Goal: Information Seeking & Learning: Check status

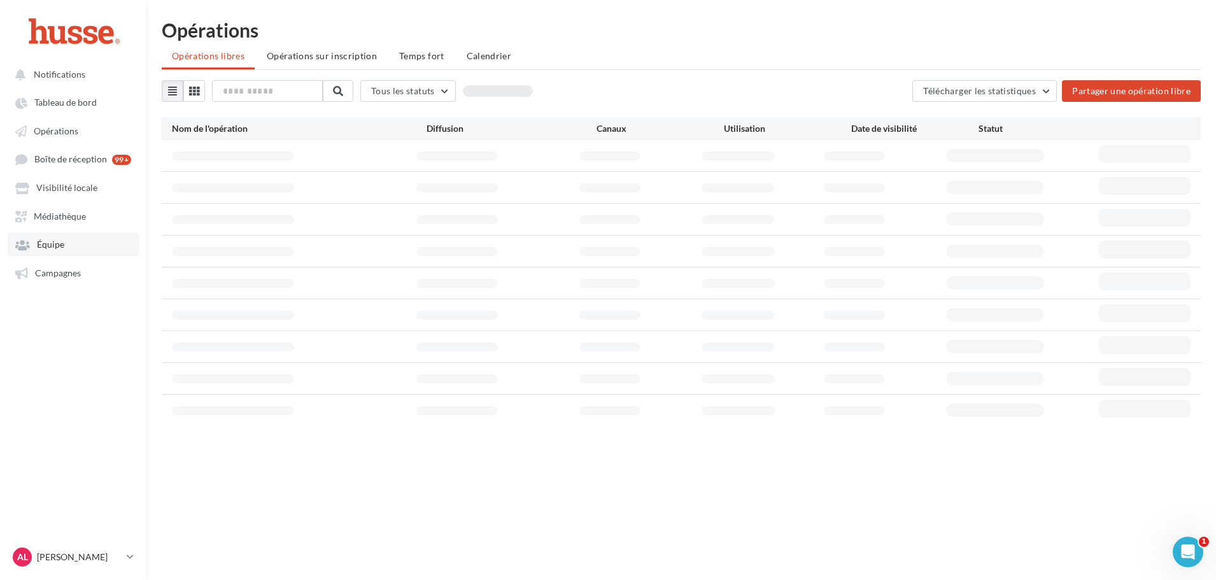
click at [53, 251] on link "Équipe" at bounding box center [73, 243] width 131 height 23
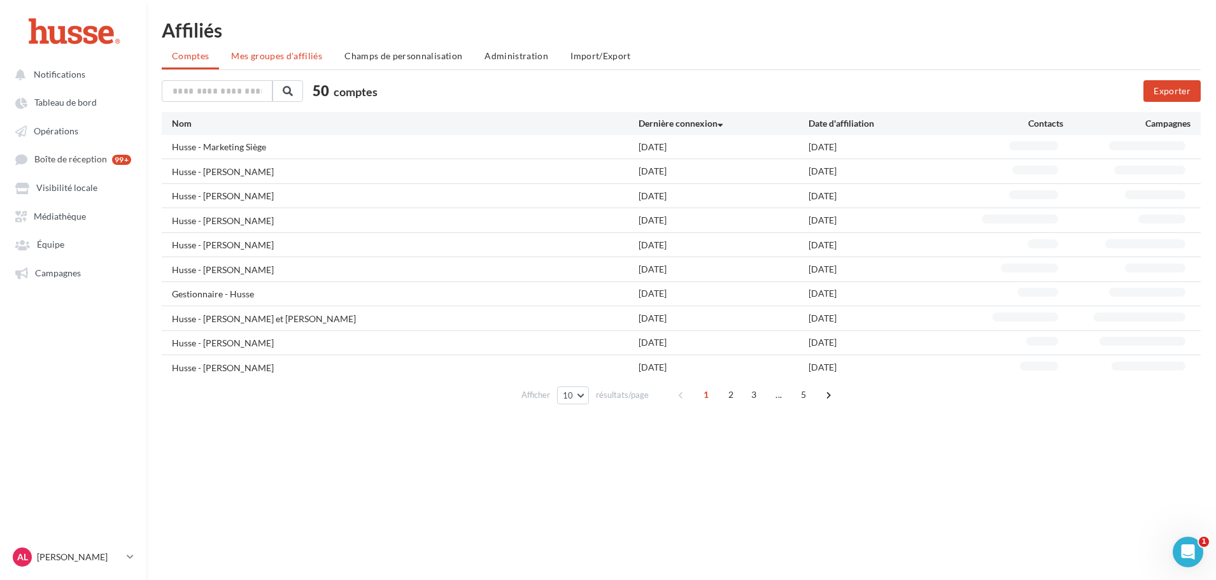
click at [268, 57] on span "Mes groupes d'affiliés" at bounding box center [276, 55] width 91 height 11
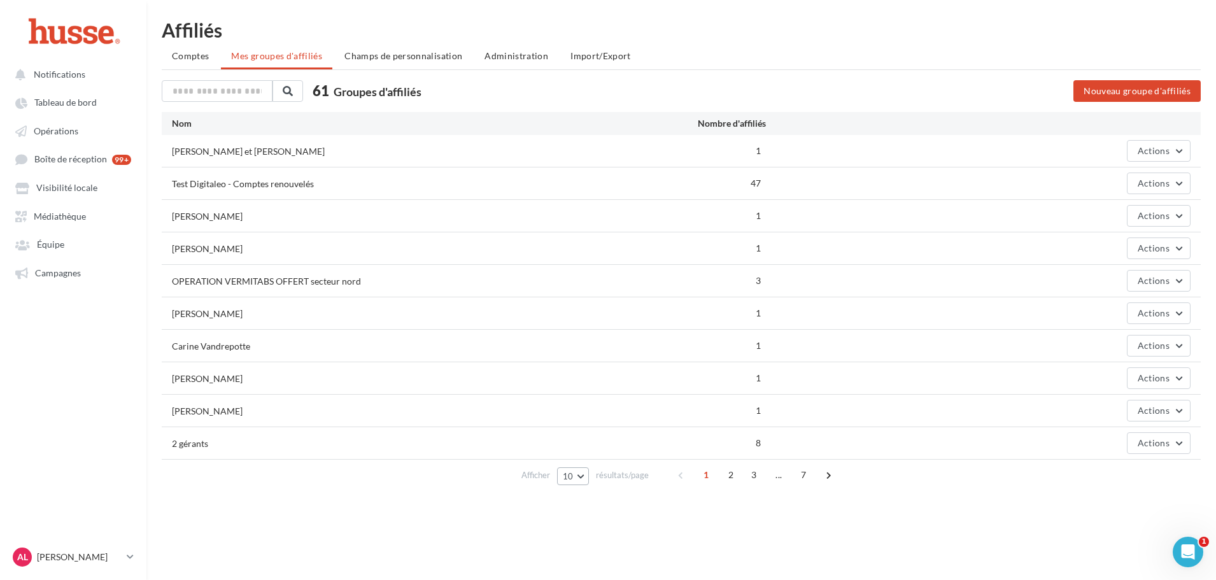
click at [561, 483] on button "10" at bounding box center [573, 476] width 32 height 18
click at [588, 454] on button "100" at bounding box center [601, 453] width 89 height 22
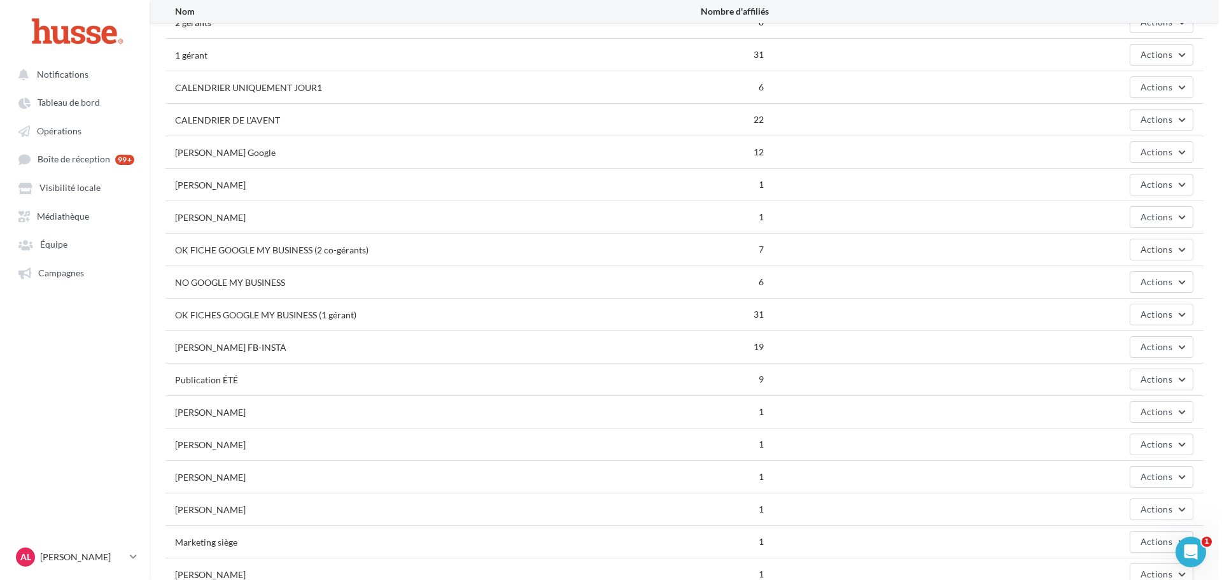
scroll to position [446, 0]
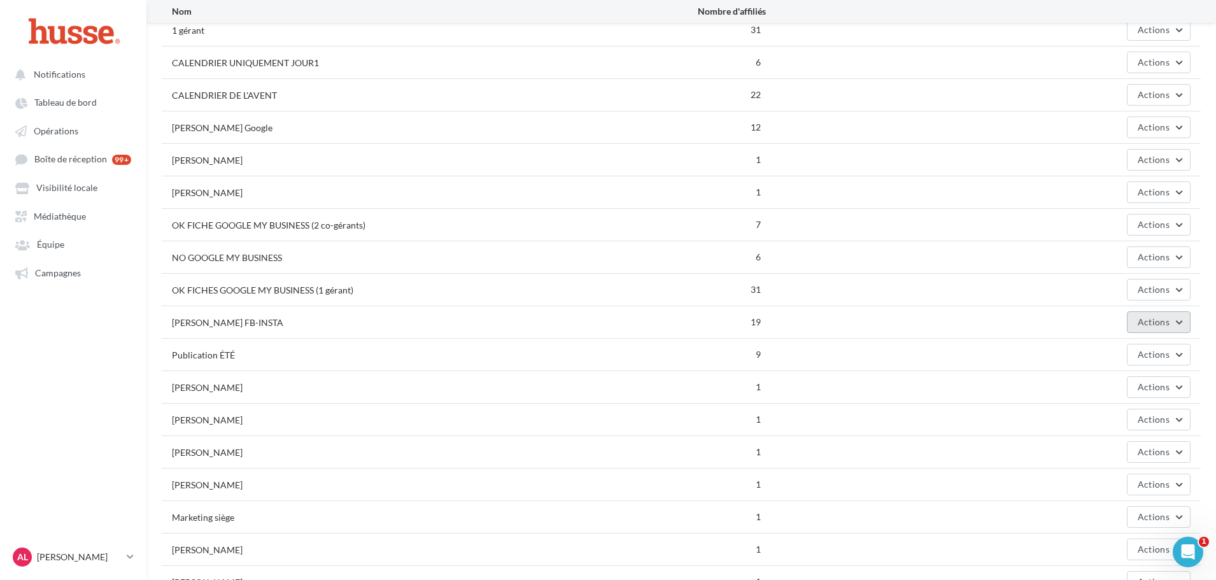
click at [1160, 321] on span "Actions" at bounding box center [1154, 321] width 32 height 11
click at [1127, 350] on button "Editer" at bounding box center [1126, 351] width 127 height 33
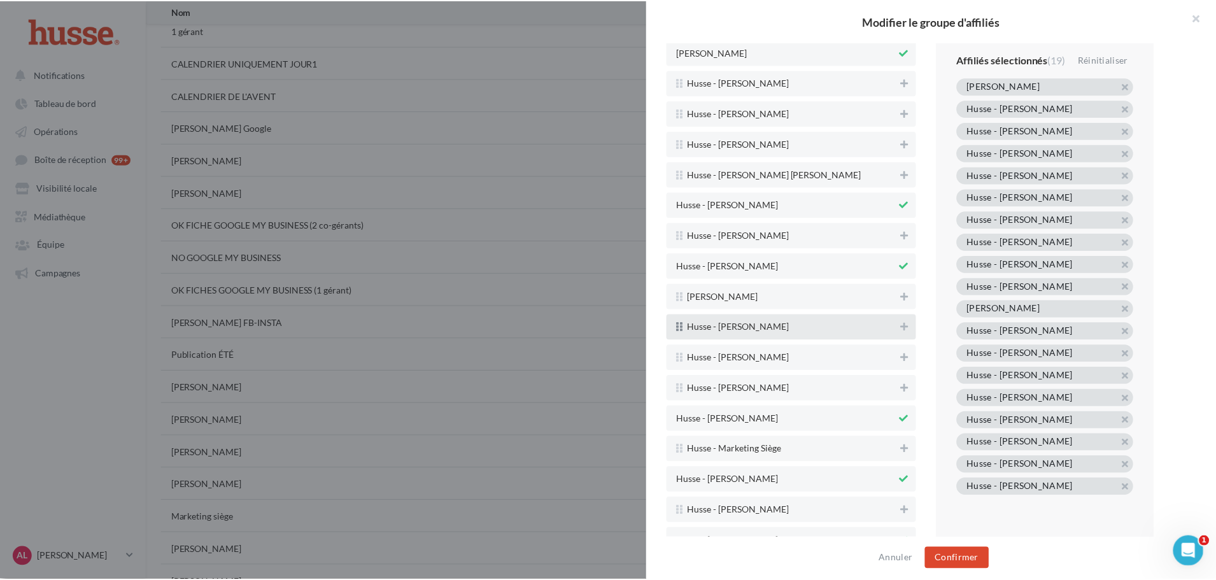
scroll to position [2737, 0]
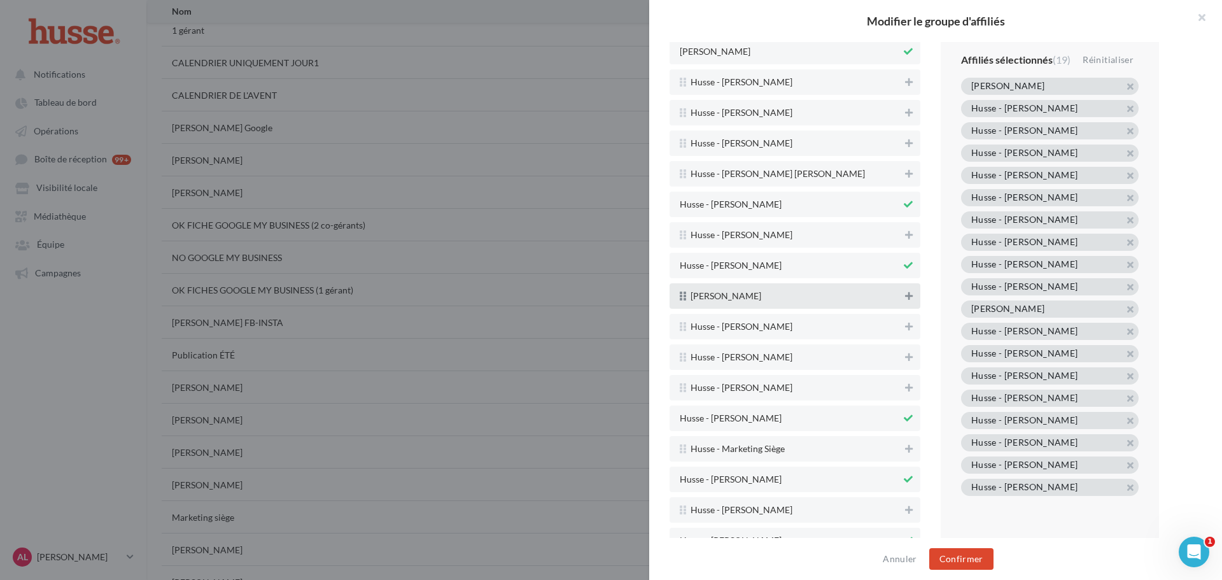
click at [905, 296] on icon at bounding box center [909, 296] width 8 height 9
click at [977, 556] on button "Confirmer" at bounding box center [961, 559] width 64 height 22
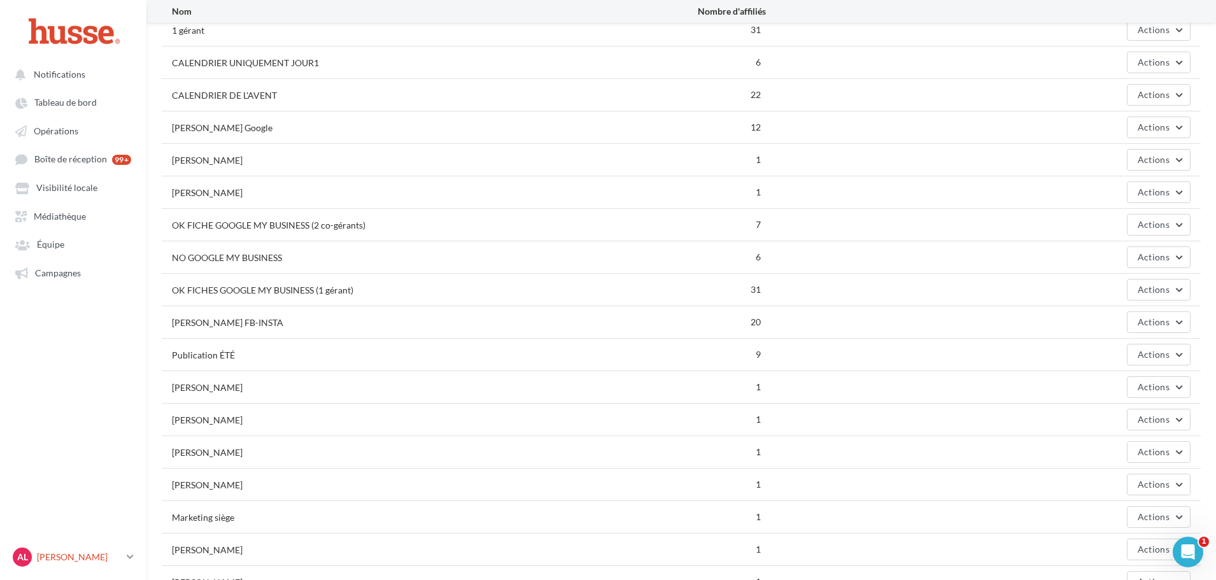
click at [78, 565] on div "AL [PERSON_NAME].l" at bounding box center [67, 556] width 109 height 19
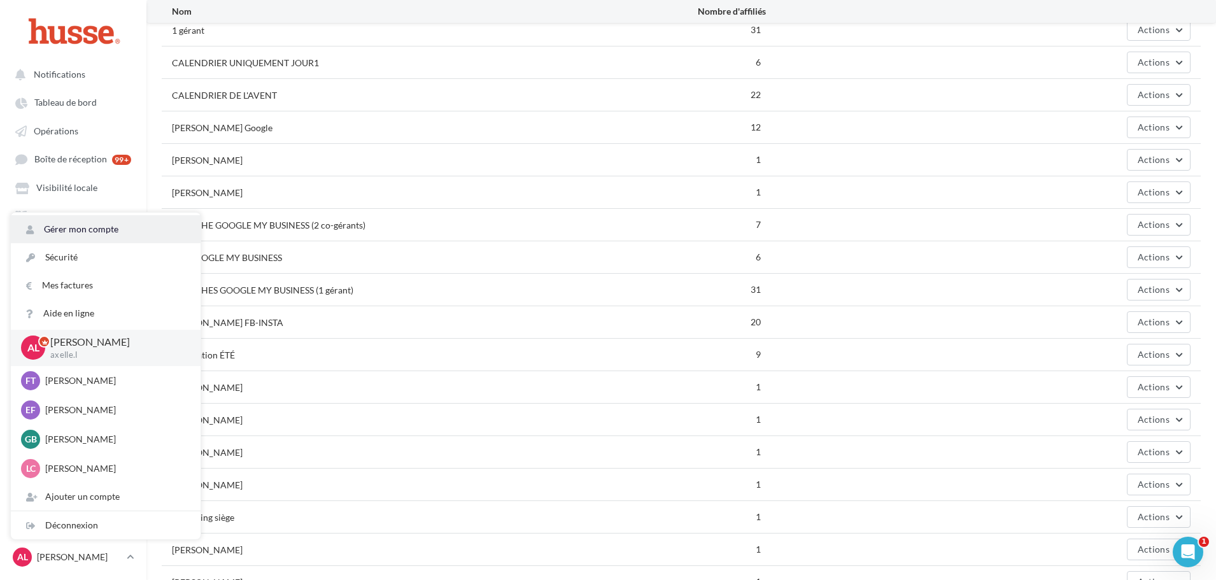
click at [97, 232] on link "Gérer mon compte" at bounding box center [106, 229] width 190 height 28
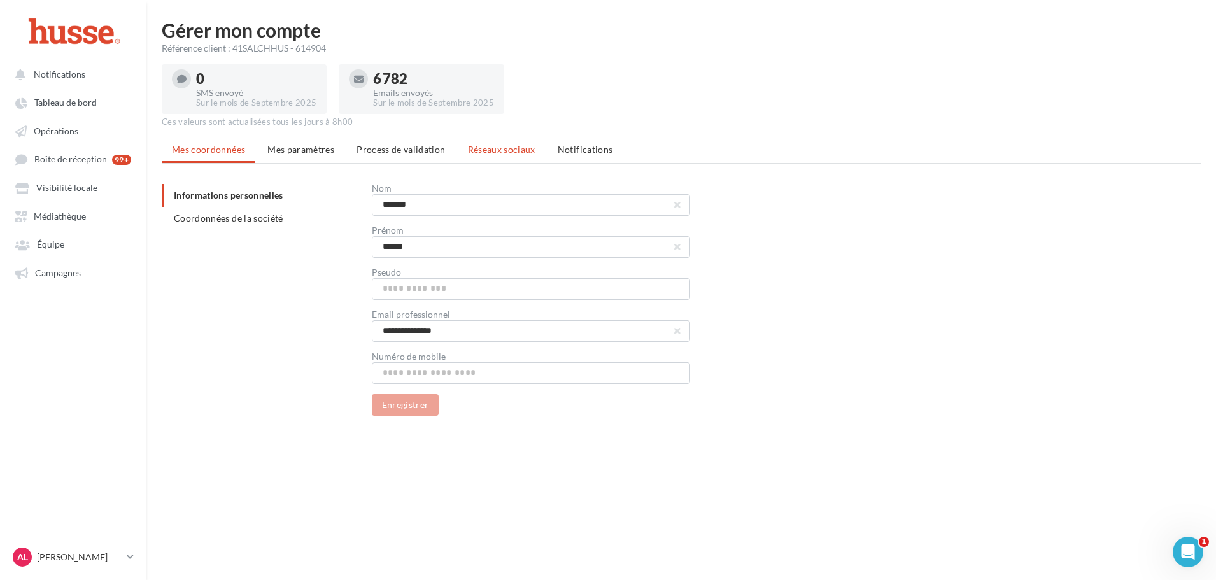
click at [479, 151] on span "Réseaux sociaux" at bounding box center [501, 149] width 67 height 11
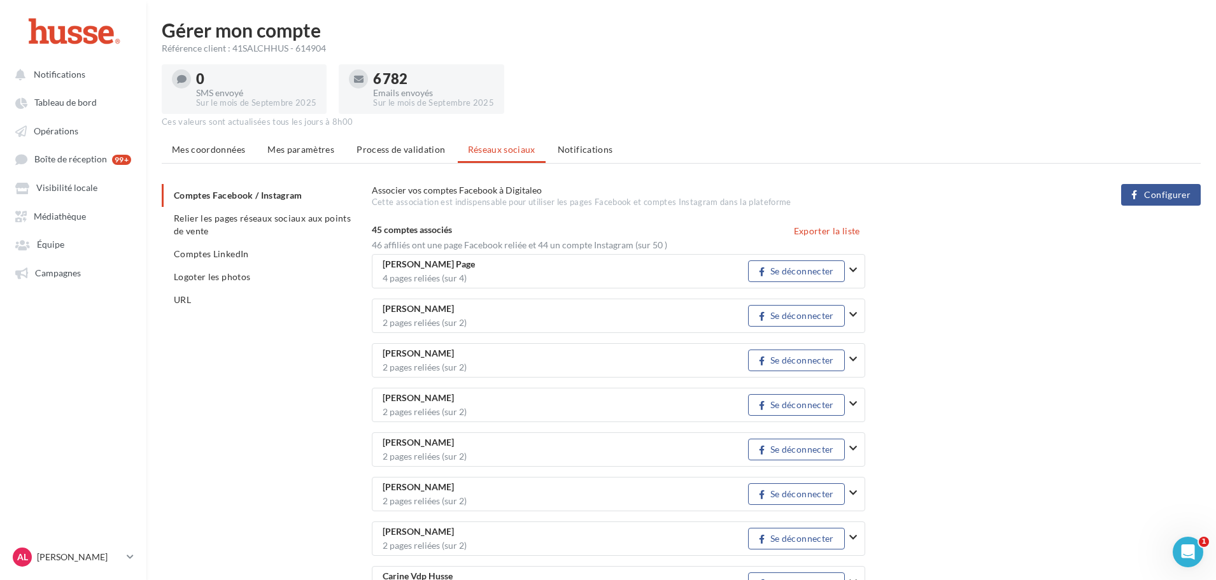
click at [852, 455] on button "button" at bounding box center [858, 448] width 18 height 33
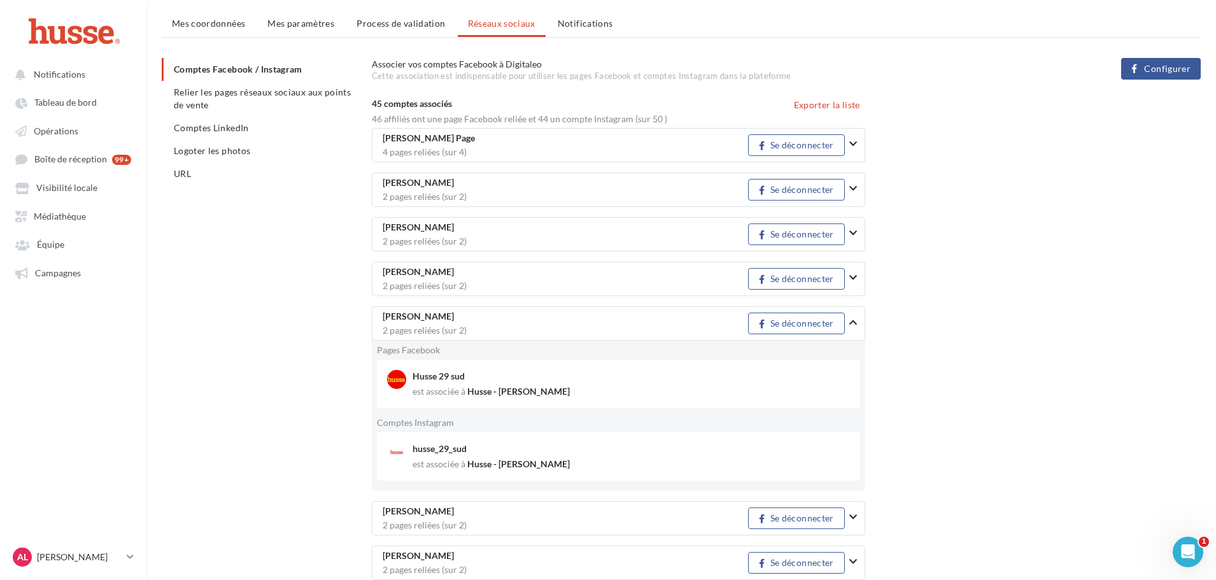
scroll to position [127, 0]
click at [861, 320] on button "button" at bounding box center [858, 320] width 18 height 33
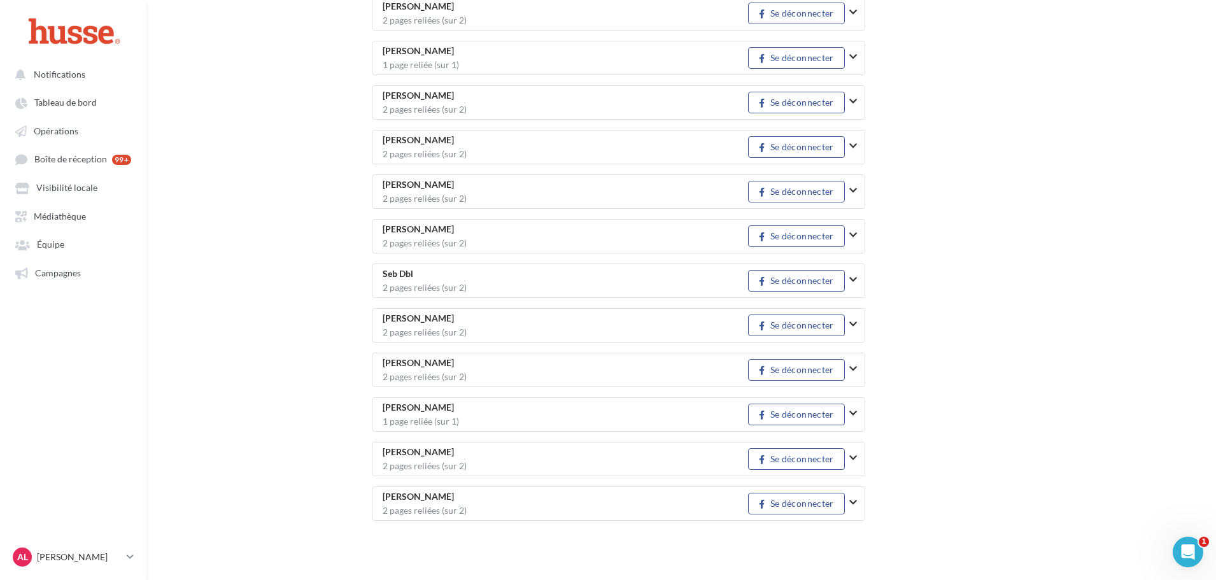
scroll to position [1734, 0]
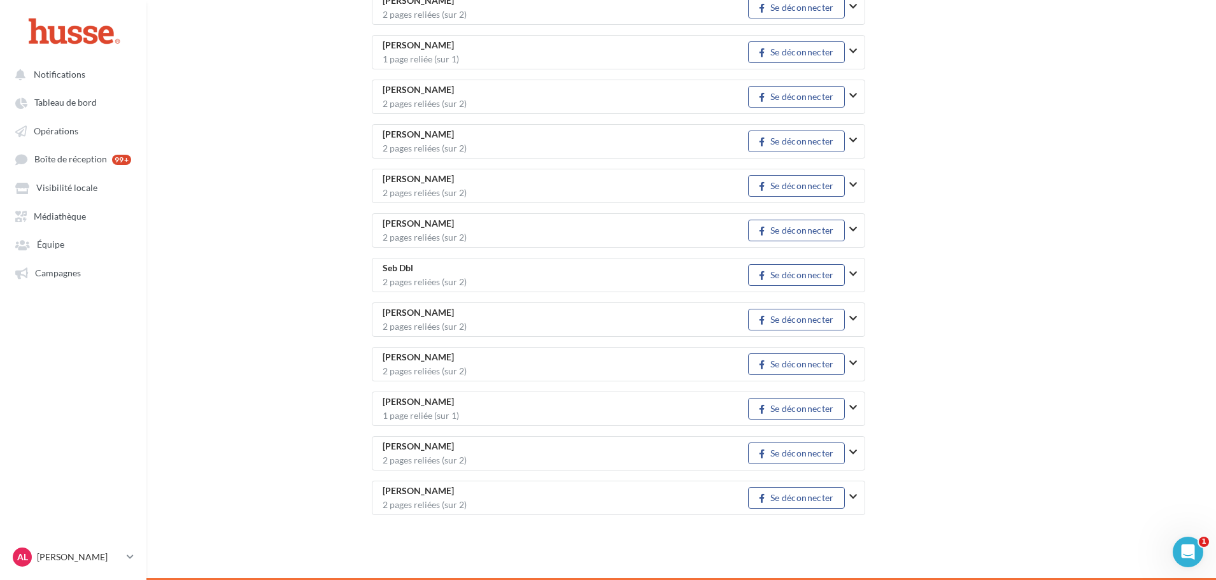
click at [850, 448] on icon "button" at bounding box center [853, 452] width 8 height 9
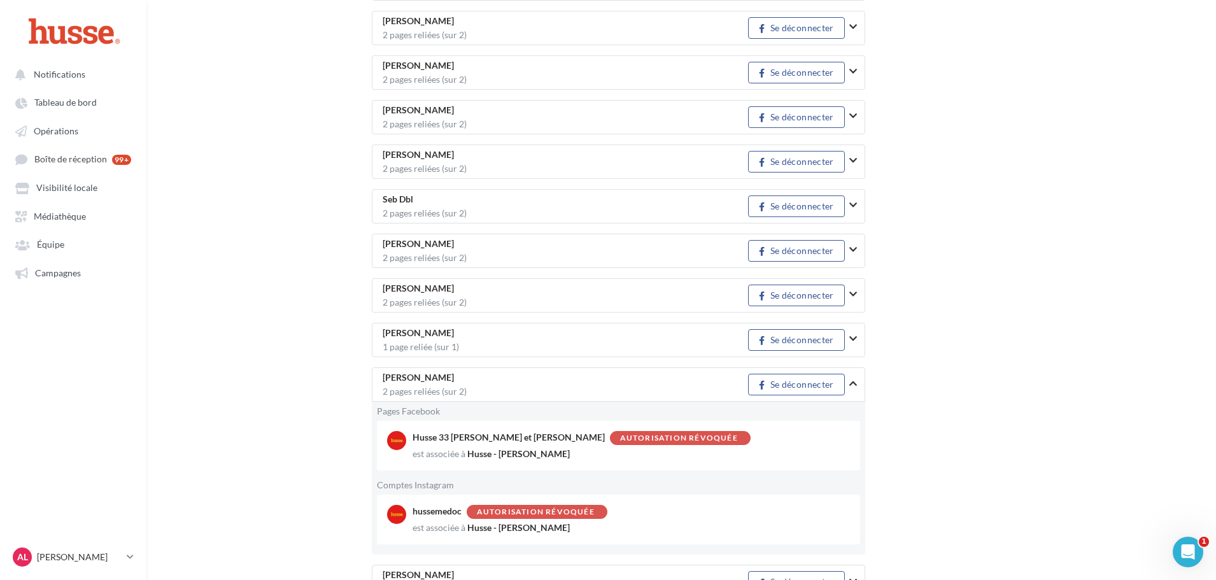
scroll to position [1887, 0]
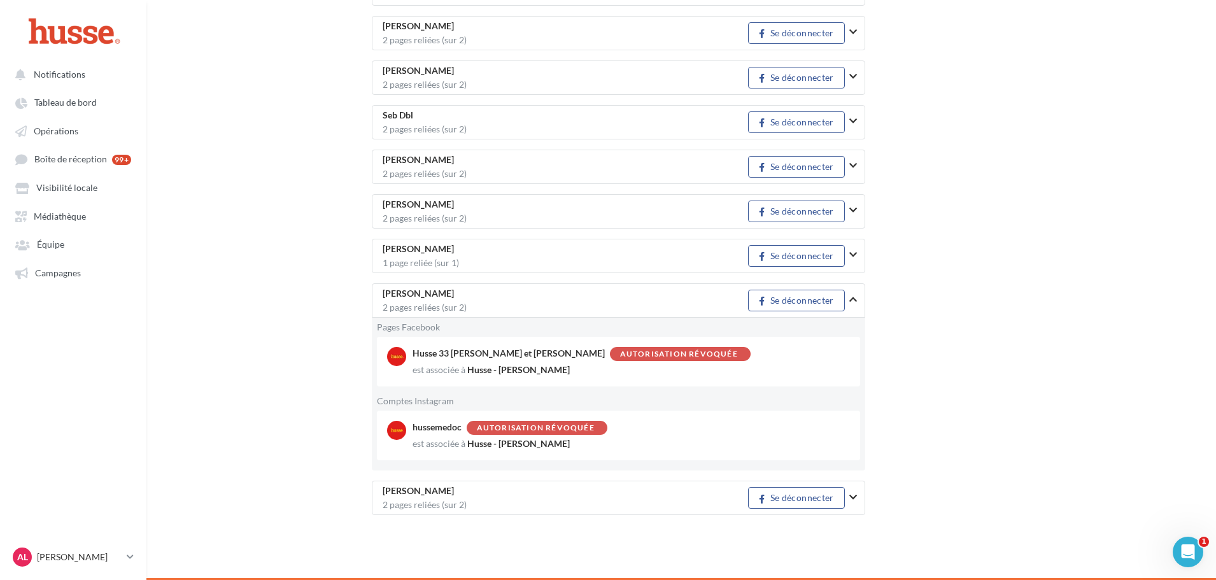
drag, startPoint x: 414, startPoint y: 353, endPoint x: 642, endPoint y: 367, distance: 228.4
click at [642, 367] on div "Husse 33 Valerie et Eric Autorisation révoquée est associée à Husse - Valérie B…" at bounding box center [637, 361] width 448 height 29
click at [642, 367] on div "est associée à Husse - Valérie Busche" at bounding box center [631, 369] width 437 height 13
drag, startPoint x: 417, startPoint y: 355, endPoint x: 531, endPoint y: 355, distance: 113.9
click at [531, 355] on div "Husse 33 Valerie et Eric Autorisation révoquée" at bounding box center [617, 354] width 409 height 14
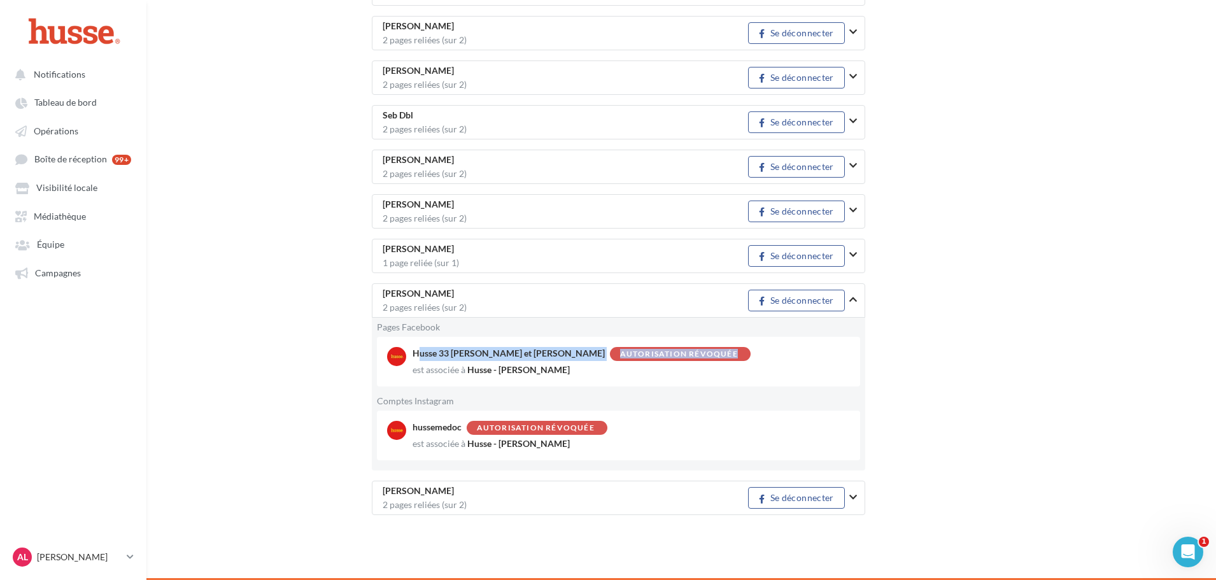
click at [620, 355] on div "Autorisation révoquée" at bounding box center [679, 354] width 118 height 8
click at [773, 377] on div "Husse 33 Valerie et Eric Autorisation révoquée est associée à Husse - Valérie B…" at bounding box center [618, 362] width 483 height 50
click at [1172, 543] on div "Ouvrir le Messenger Intercom" at bounding box center [1186, 550] width 42 height 42
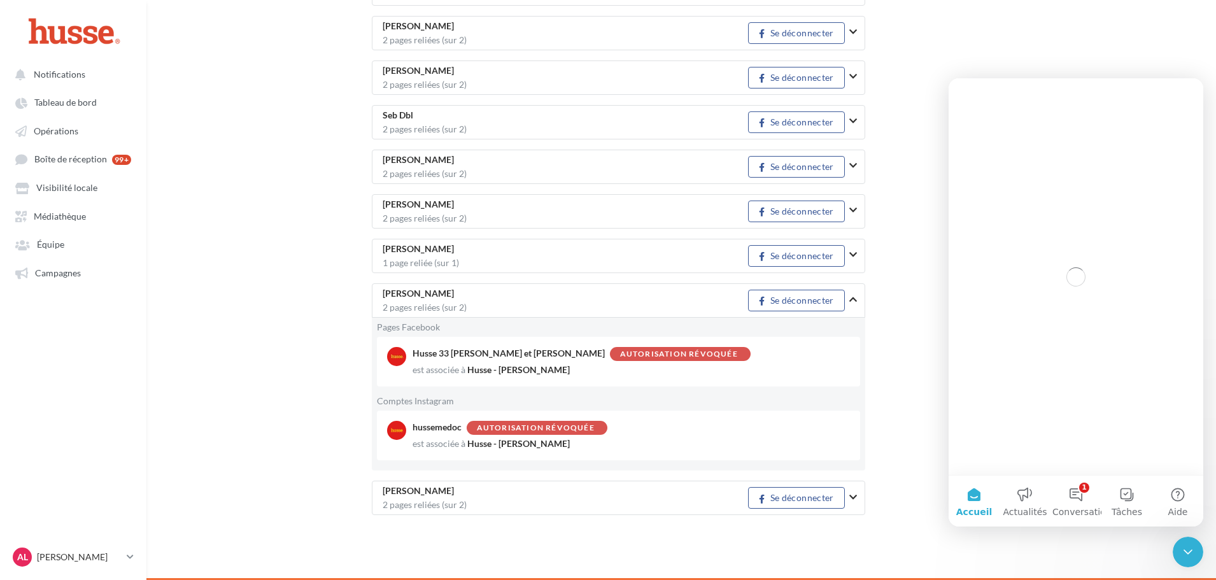
scroll to position [0, 0]
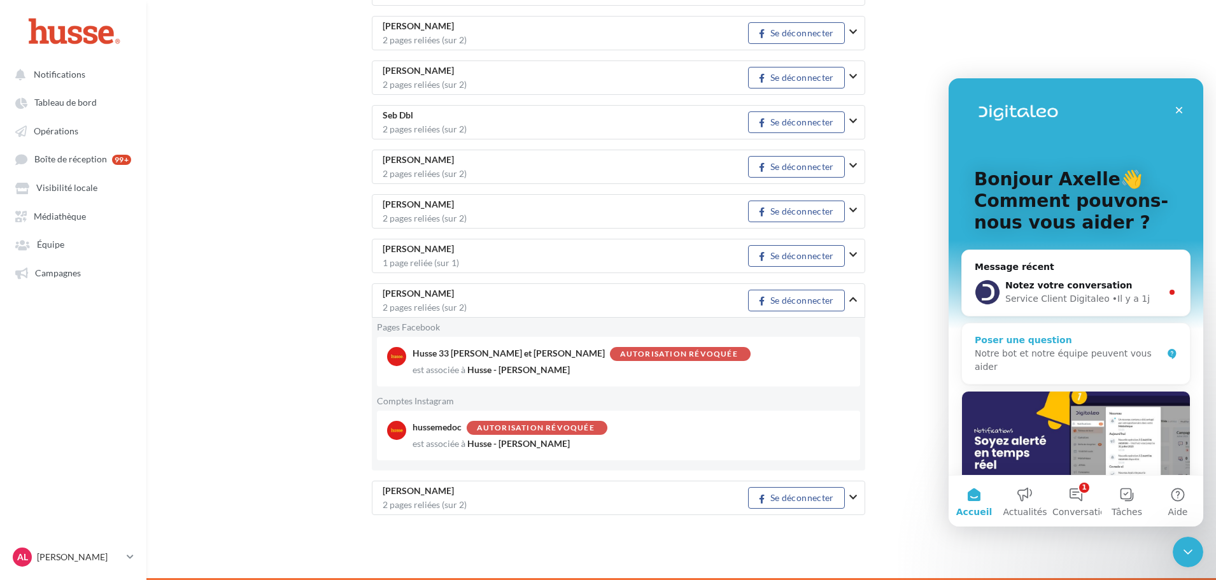
click at [1052, 339] on div "Poser une question" at bounding box center [1068, 340] width 187 height 13
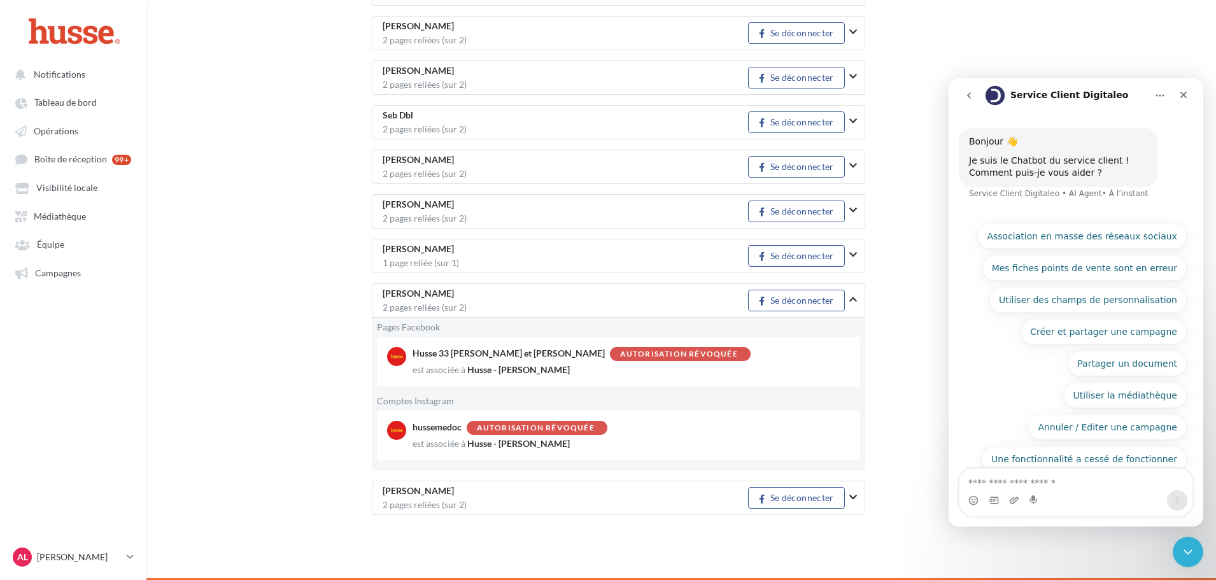
drag, startPoint x: 519, startPoint y: 358, endPoint x: 643, endPoint y: 353, distance: 123.6
click at [643, 353] on div "Autorisation révoquée" at bounding box center [680, 354] width 141 height 14
copy div "Autorisation révoquée"
click at [1013, 490] on textarea "Posez une question..." at bounding box center [1075, 480] width 233 height 22
paste textarea "**********"
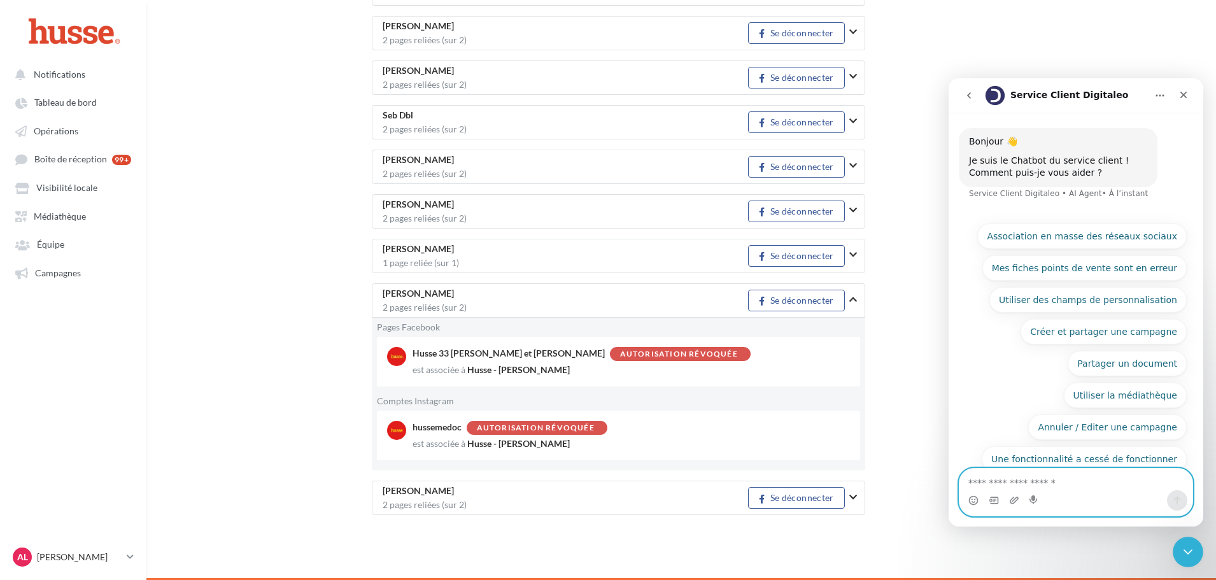
type textarea "**********"
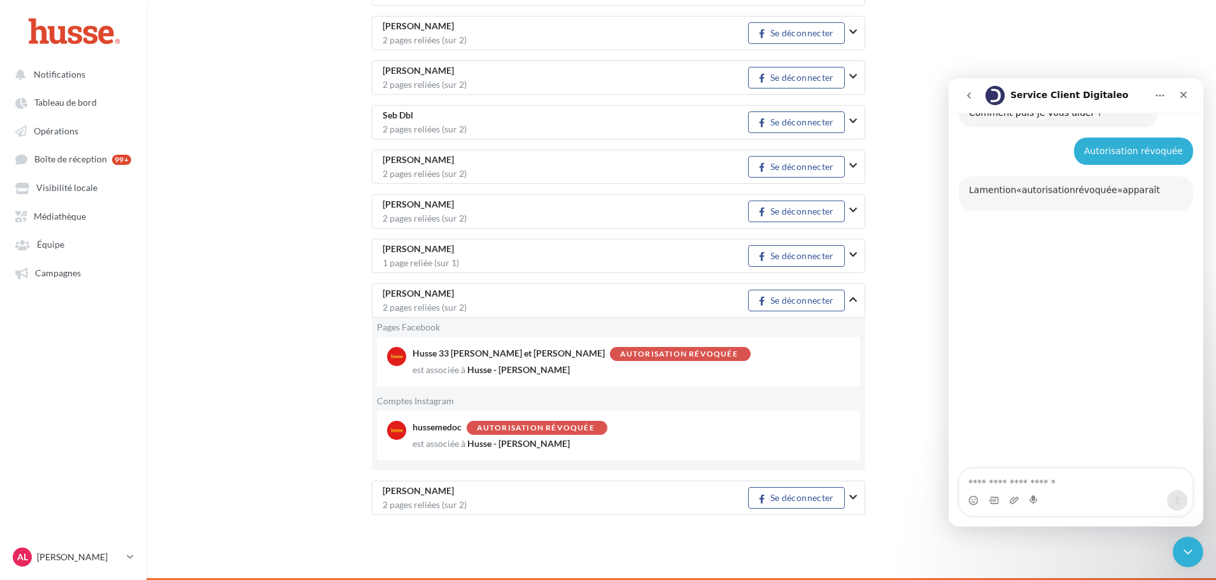
scroll to position [88, 0]
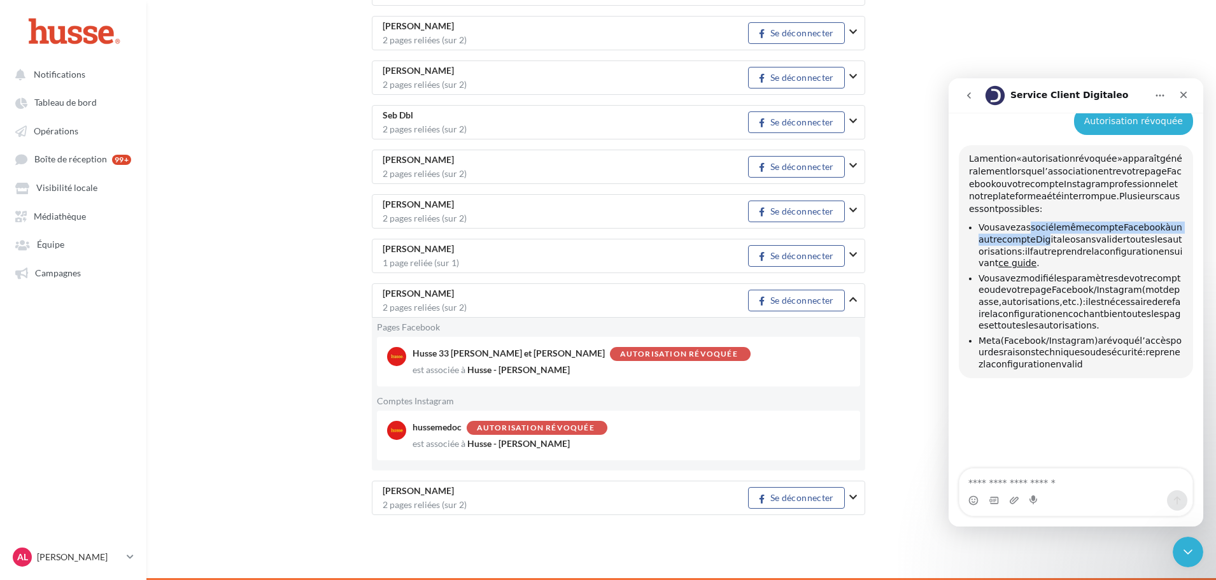
drag, startPoint x: 1024, startPoint y: 225, endPoint x: 1049, endPoint y: 254, distance: 37.9
click at [1047, 247] on li "Vous avez associé le même compte Facebook à un autre compte Digitaleo sans vali…" at bounding box center [1080, 245] width 204 height 47
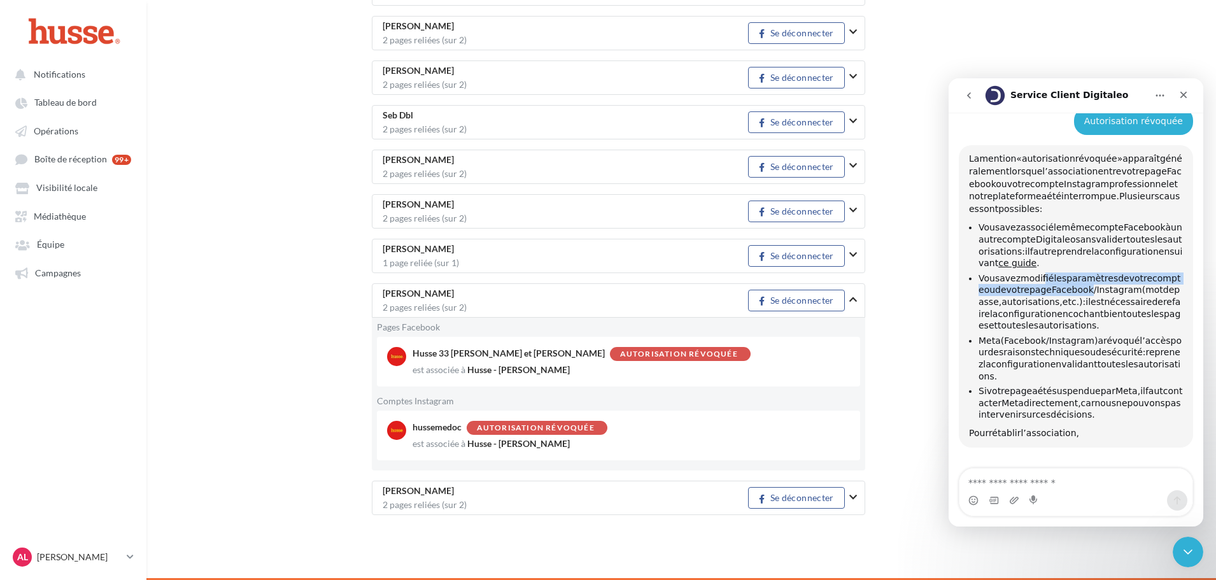
drag, startPoint x: 1040, startPoint y: 277, endPoint x: 1113, endPoint y: 293, distance: 75.5
click at [1113, 293] on li "Vous avez modifié les paramètres de votre compte ou de votre page Facebook/Inst…" at bounding box center [1080, 301] width 204 height 59
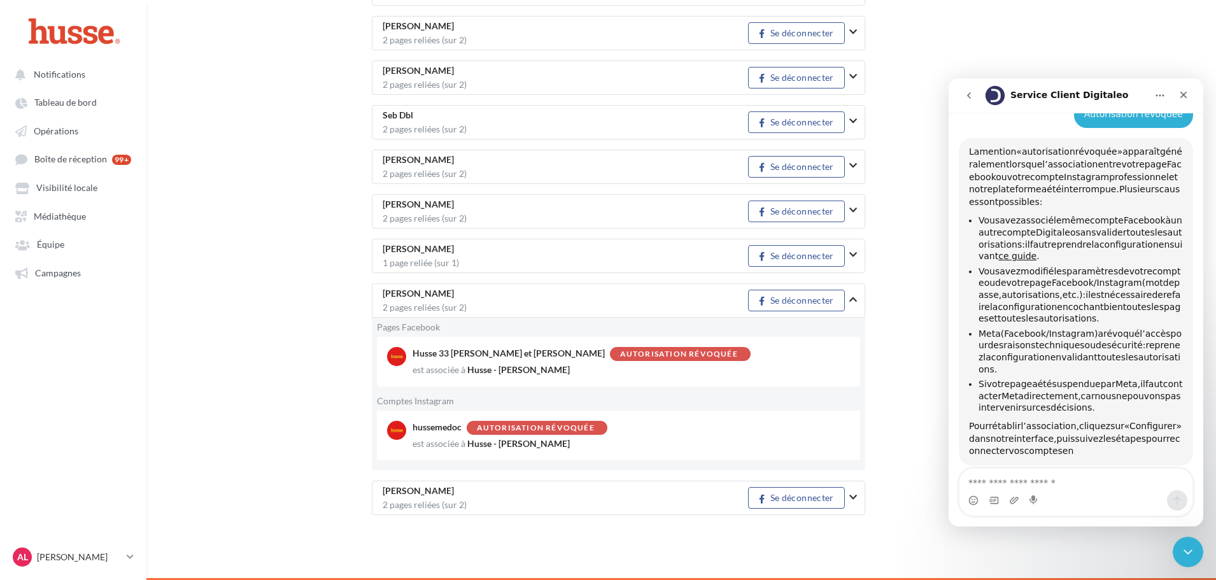
click at [1022, 293] on span "passe," at bounding box center [1078, 289] width 201 height 22
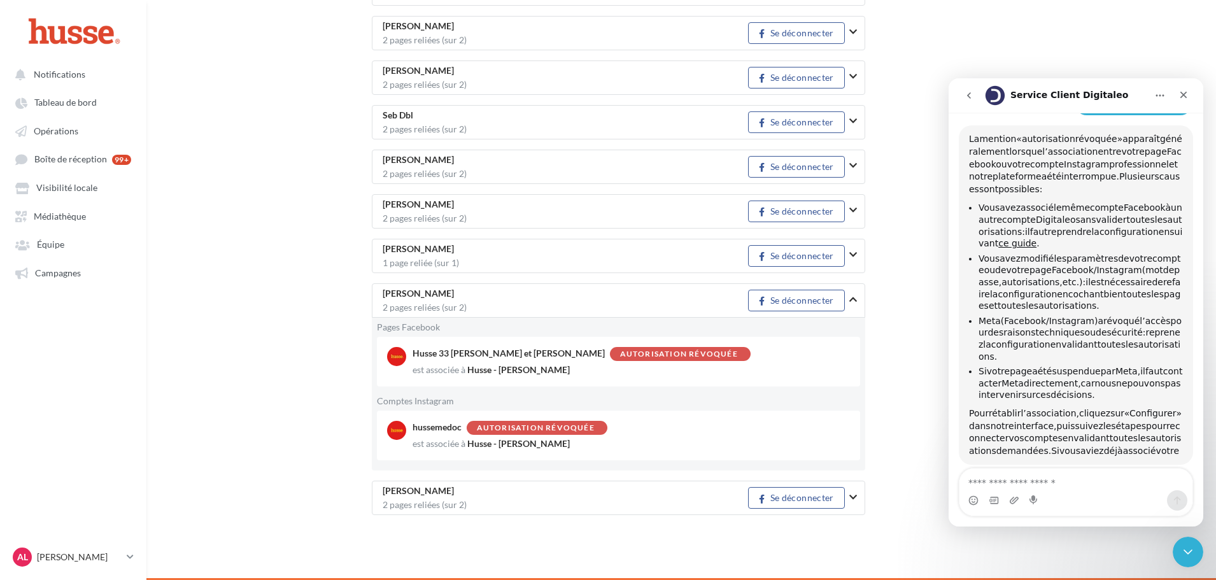
scroll to position [114, 0]
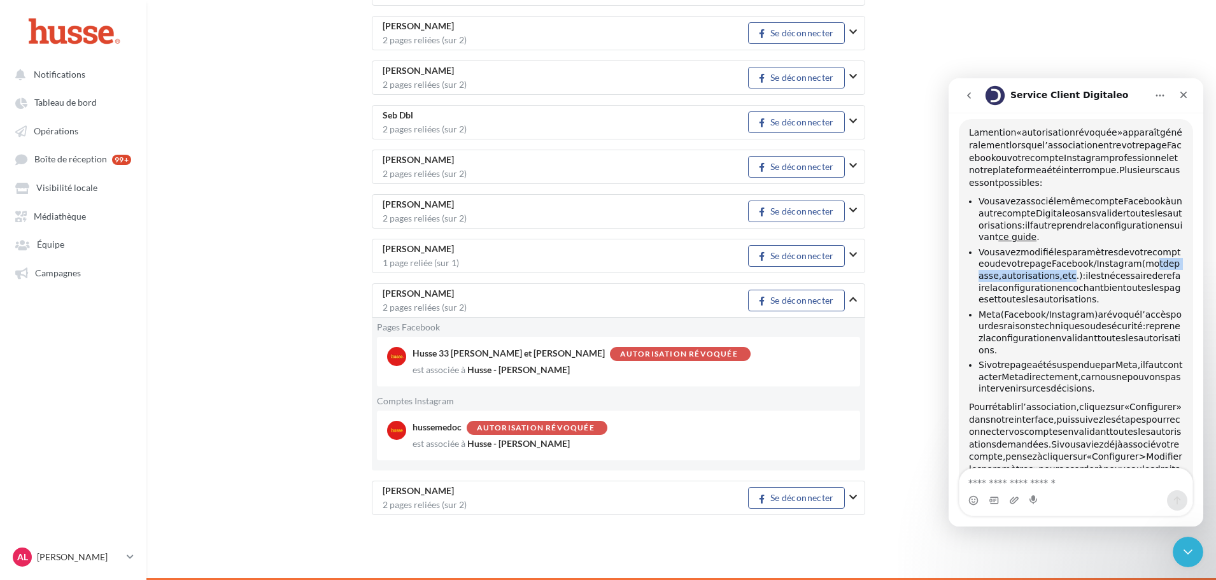
drag, startPoint x: 997, startPoint y: 276, endPoint x: 1101, endPoint y: 278, distance: 104.4
click at [1101, 278] on li "Vous avez modifié les paramètres de votre compte ou de votre page Facebook/Inst…" at bounding box center [1080, 275] width 204 height 59
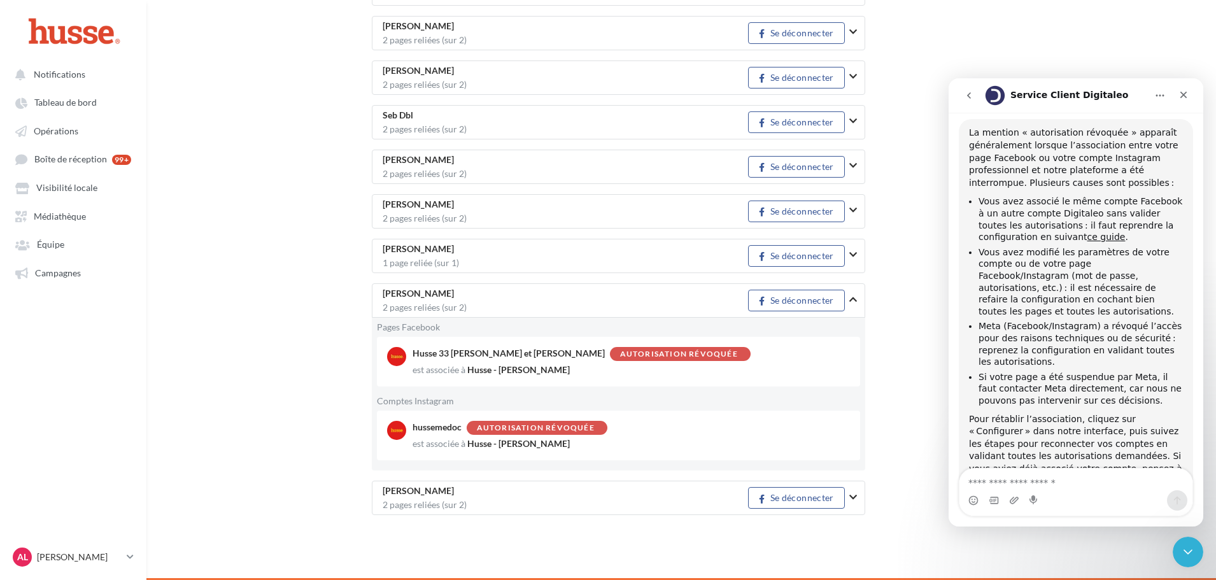
drag, startPoint x: 1120, startPoint y: 285, endPoint x: 1143, endPoint y: 288, distance: 23.8
click at [1134, 286] on li "Vous avez modifié les paramètres de votre compte ou de votre page Facebook/Inst…" at bounding box center [1080, 281] width 204 height 71
drag, startPoint x: 1078, startPoint y: 279, endPoint x: 1100, endPoint y: 297, distance: 28.0
click at [1100, 297] on li "Vous avez modifié les paramètres de votre compte ou de votre page Facebook/Inst…" at bounding box center [1080, 281] width 204 height 71
click at [1111, 297] on li "Vous avez modifié les paramètres de votre compte ou de votre page Facebook/Inst…" at bounding box center [1080, 281] width 204 height 71
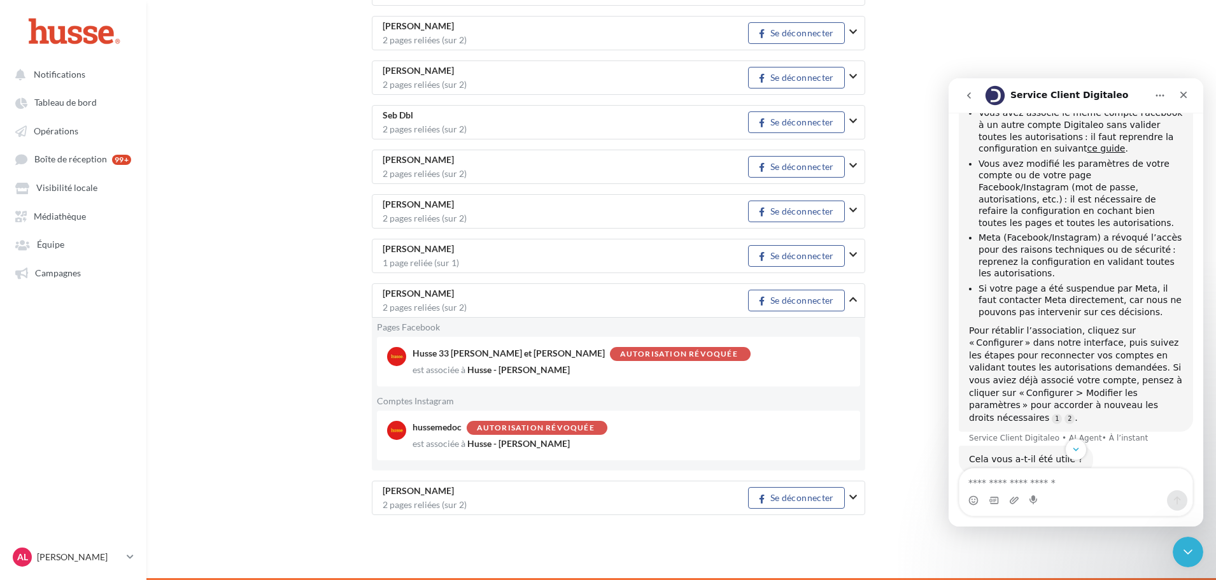
scroll to position [212, 0]
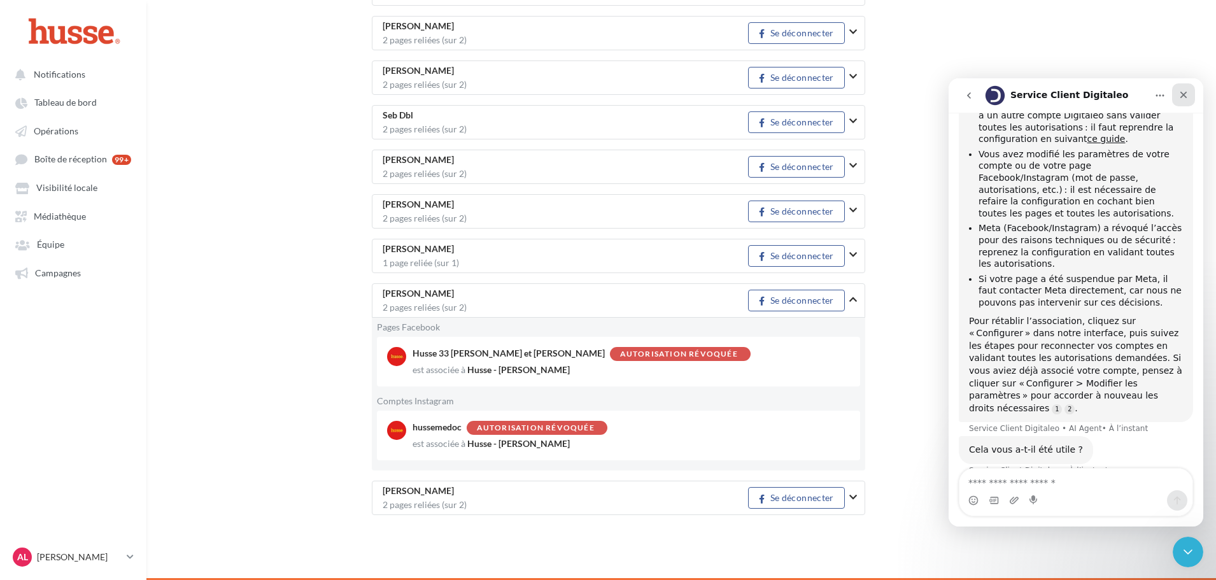
click at [1177, 89] on div "Fermer" at bounding box center [1183, 94] width 23 height 23
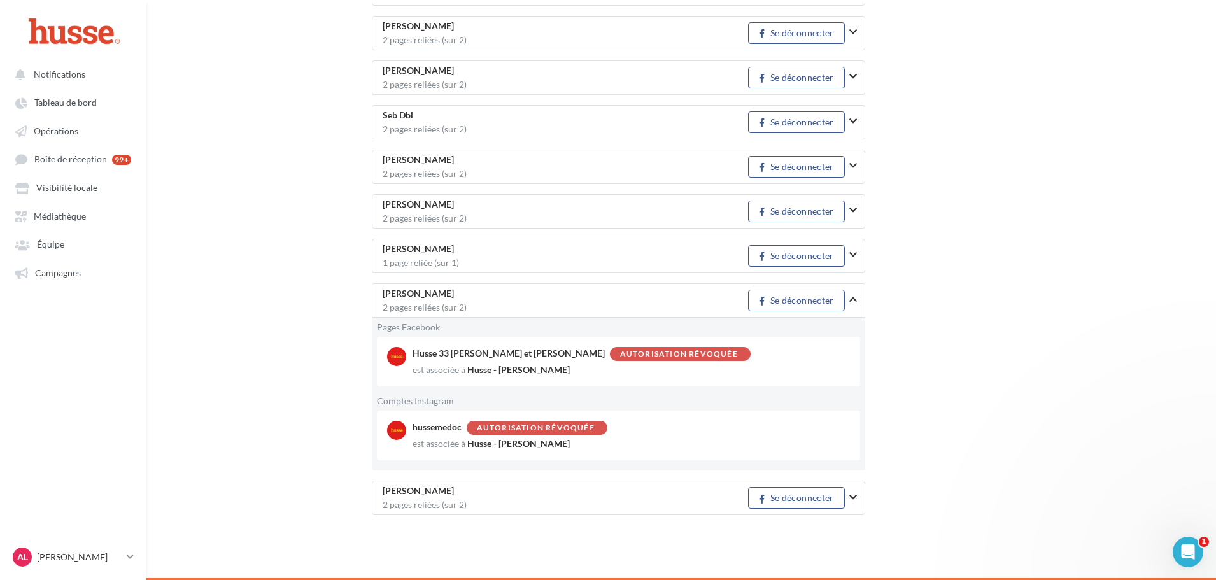
scroll to position [199, 0]
click at [853, 305] on button "button" at bounding box center [858, 299] width 18 height 33
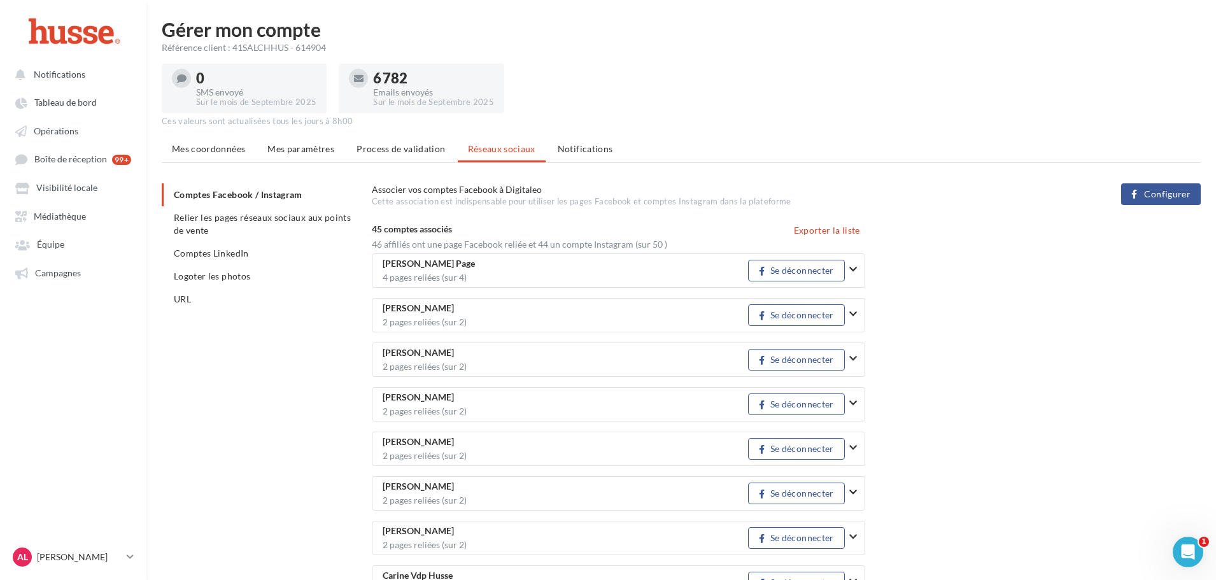
scroll to position [0, 0]
click at [80, 255] on link "Équipe" at bounding box center [73, 243] width 131 height 23
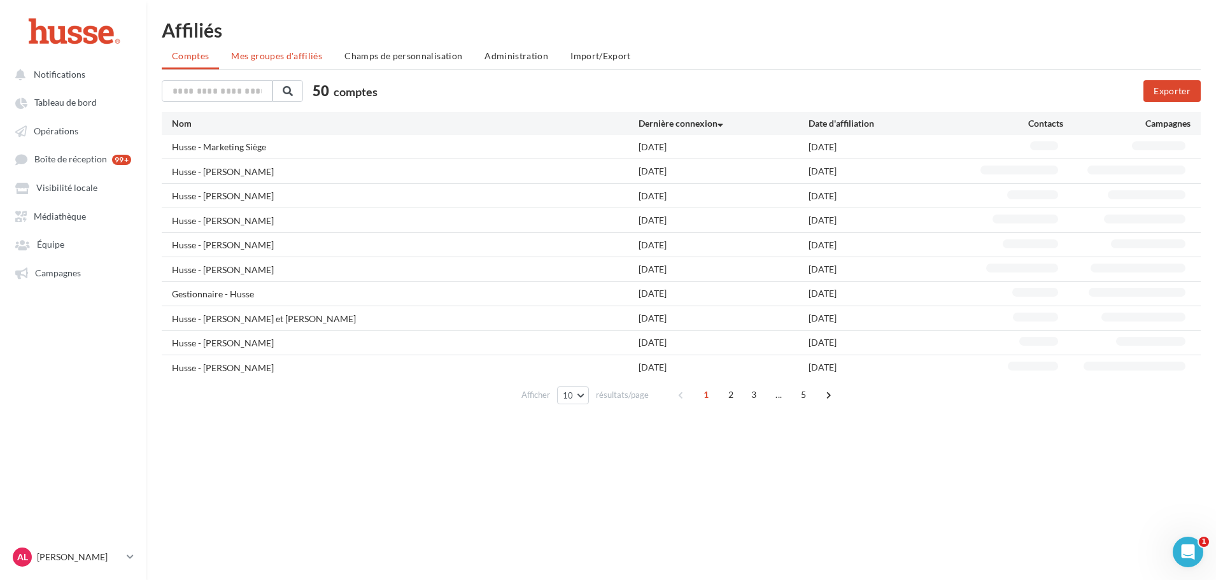
click at [257, 59] on span "Mes groupes d'affiliés" at bounding box center [276, 55] width 91 height 11
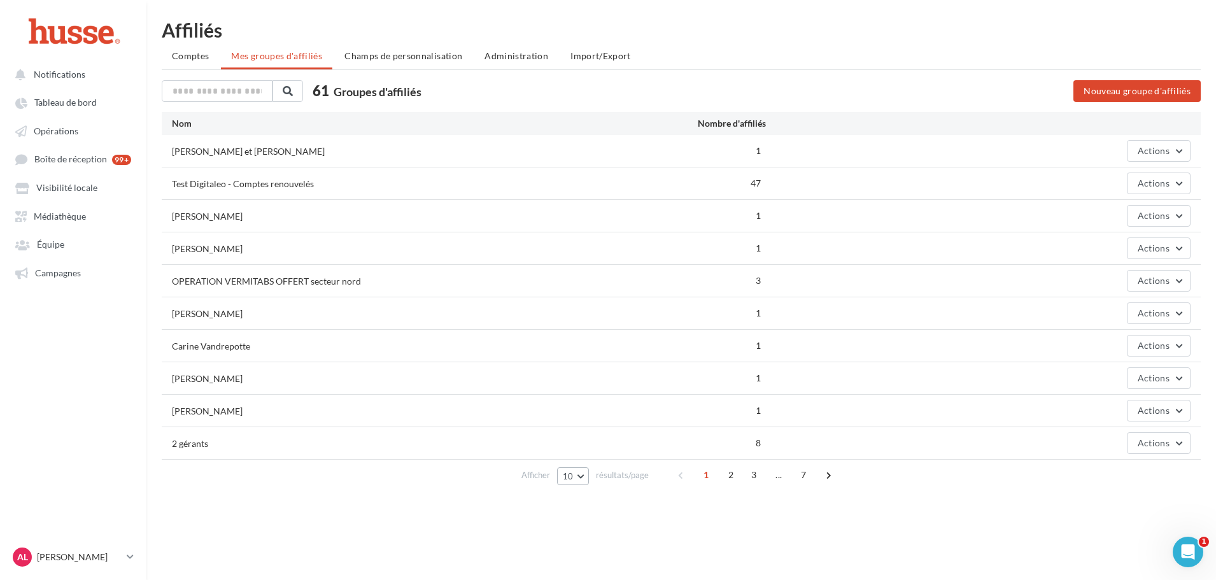
click at [580, 477] on button "10" at bounding box center [573, 476] width 32 height 18
click at [581, 460] on button "100" at bounding box center [601, 453] width 89 height 22
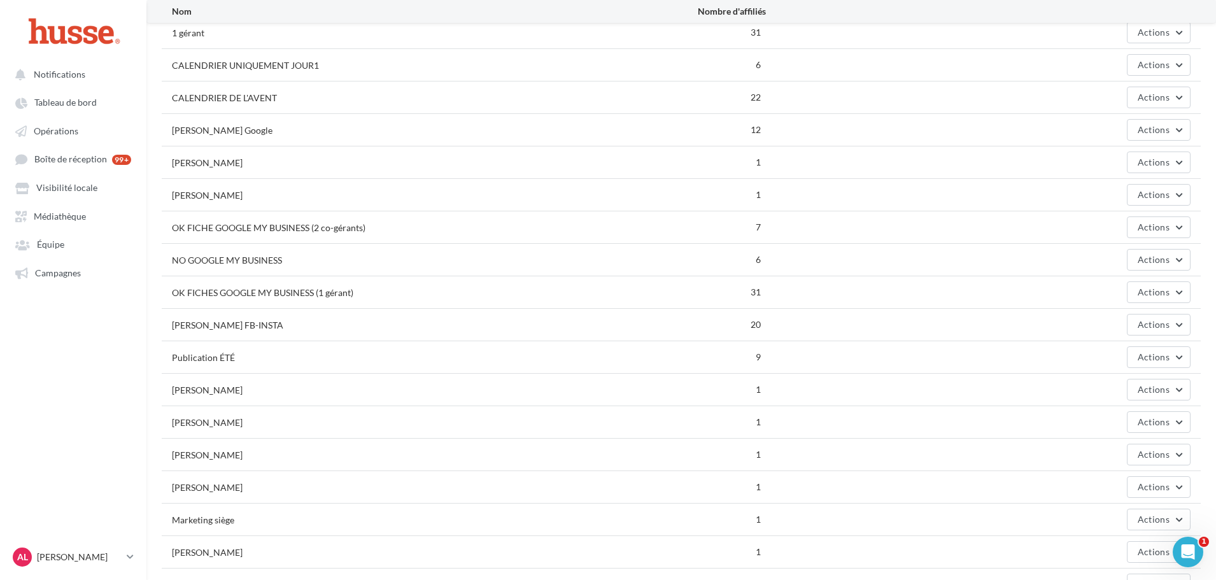
scroll to position [446, 0]
drag, startPoint x: 174, startPoint y: 320, endPoint x: 276, endPoint y: 320, distance: 101.9
click at [276, 320] on div "[PERSON_NAME] FB-INSTA" at bounding box center [384, 321] width 425 height 13
click at [1147, 324] on span "Actions" at bounding box center [1154, 321] width 32 height 11
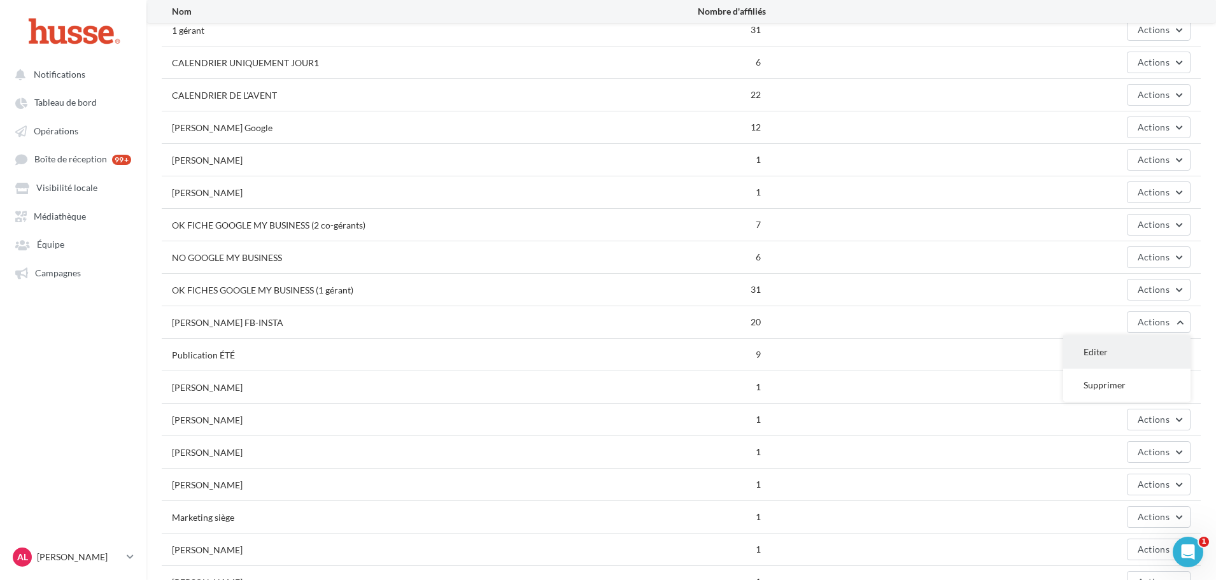
click at [1135, 349] on button "Editer" at bounding box center [1126, 351] width 127 height 33
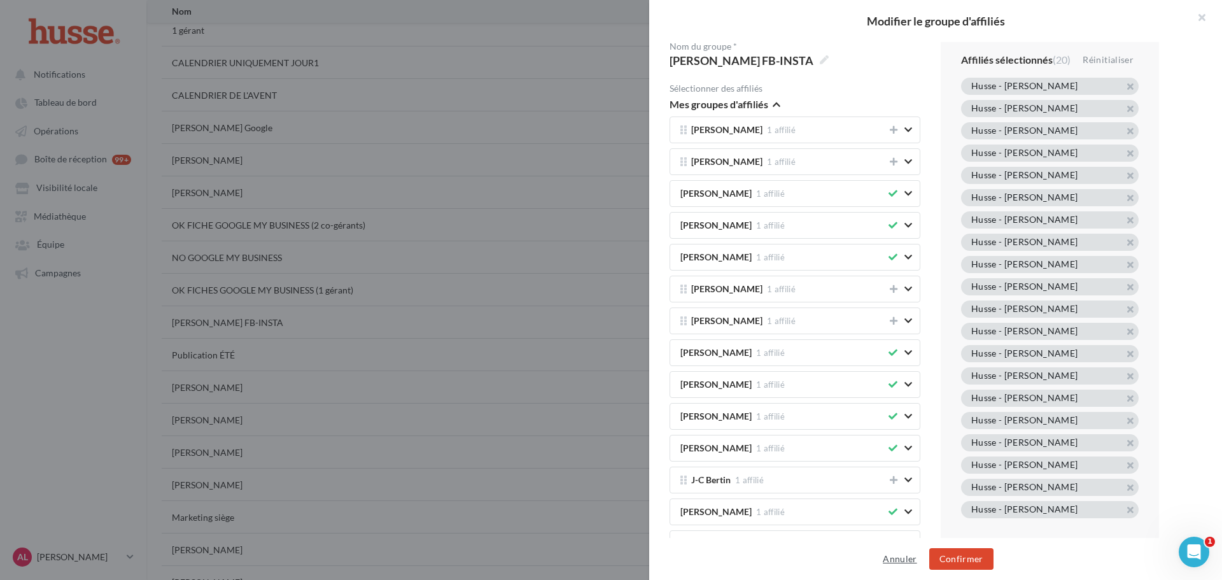
click at [901, 552] on button "Annuler" at bounding box center [900, 558] width 44 height 15
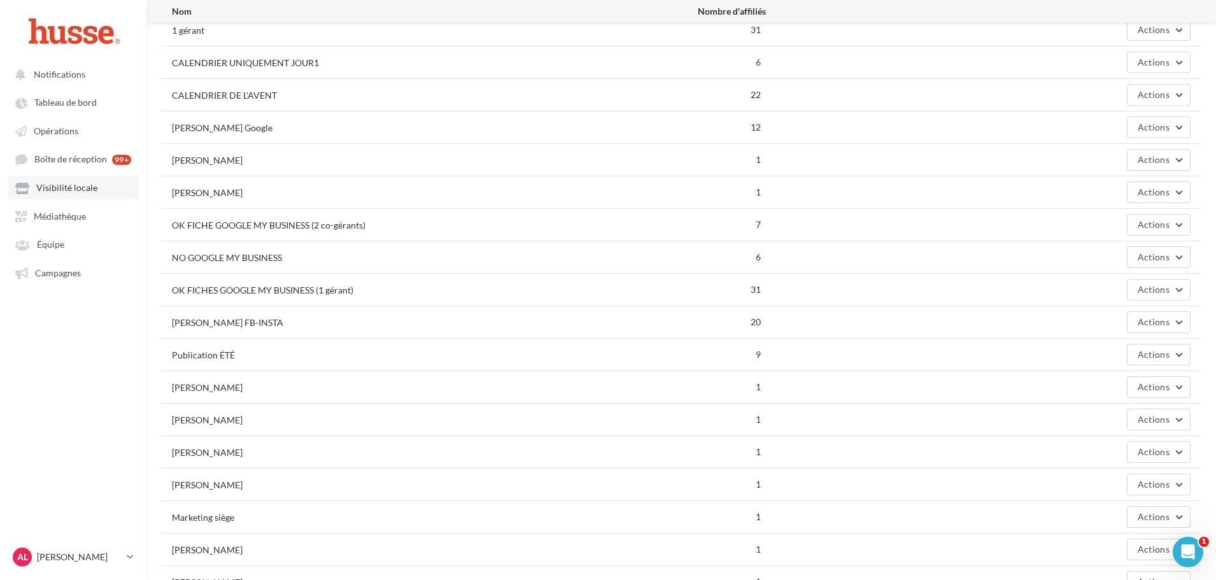
click at [78, 197] on link "Visibilité locale" at bounding box center [73, 187] width 131 height 23
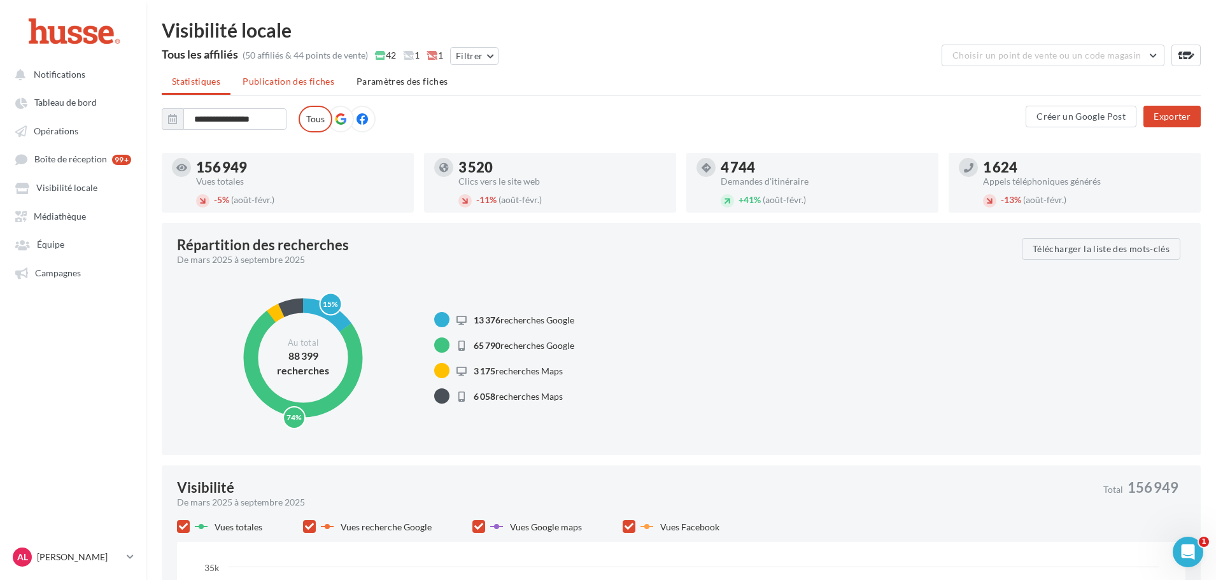
click at [296, 75] on li "Publication des fiches" at bounding box center [288, 81] width 112 height 23
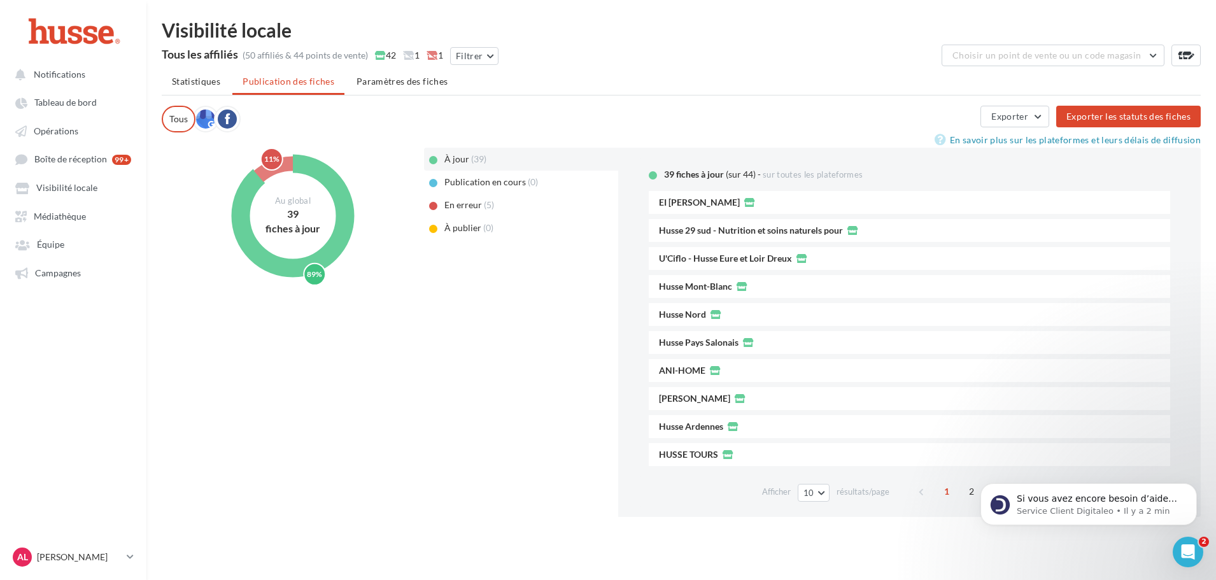
scroll to position [290, 0]
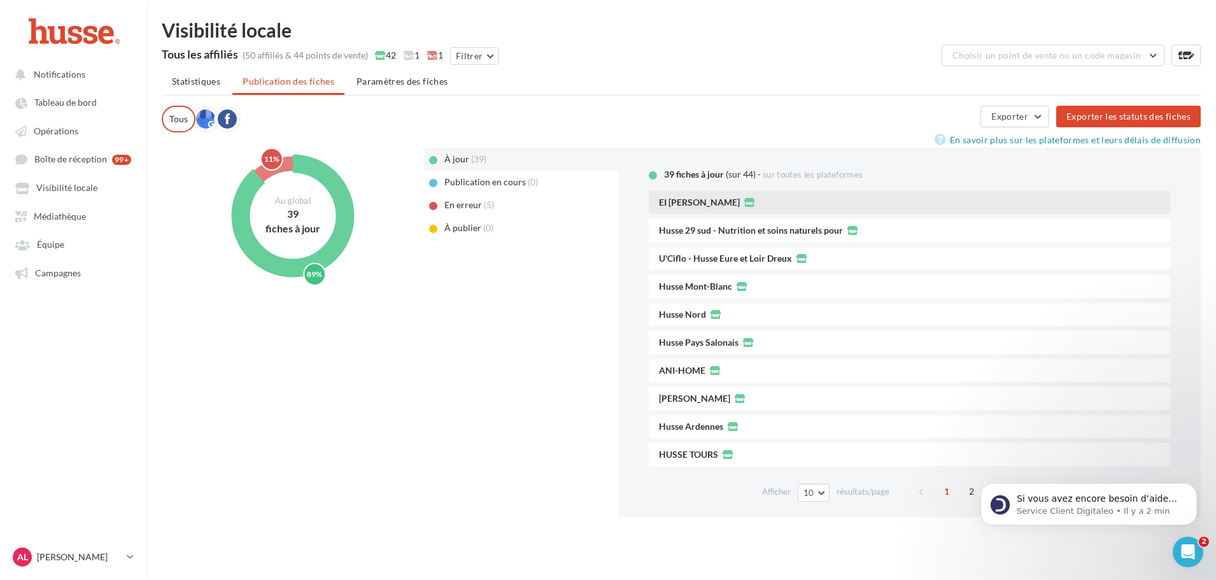
click at [719, 204] on span "EI Alain Despujos" at bounding box center [699, 202] width 81 height 9
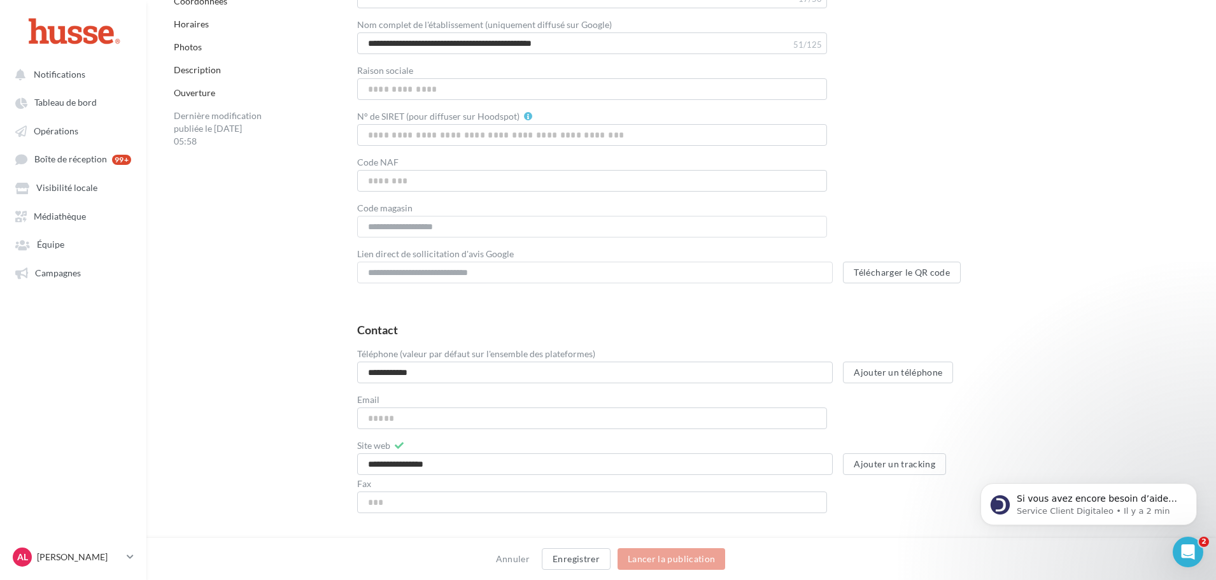
scroll to position [22, 0]
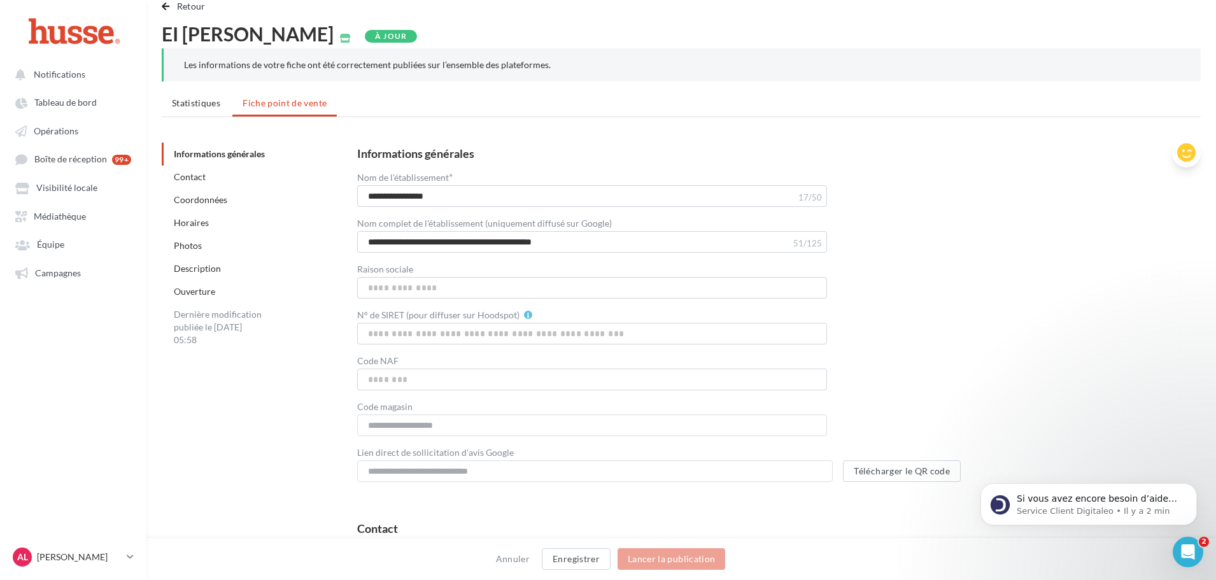
click at [1182, 160] on icon at bounding box center [1186, 152] width 18 height 19
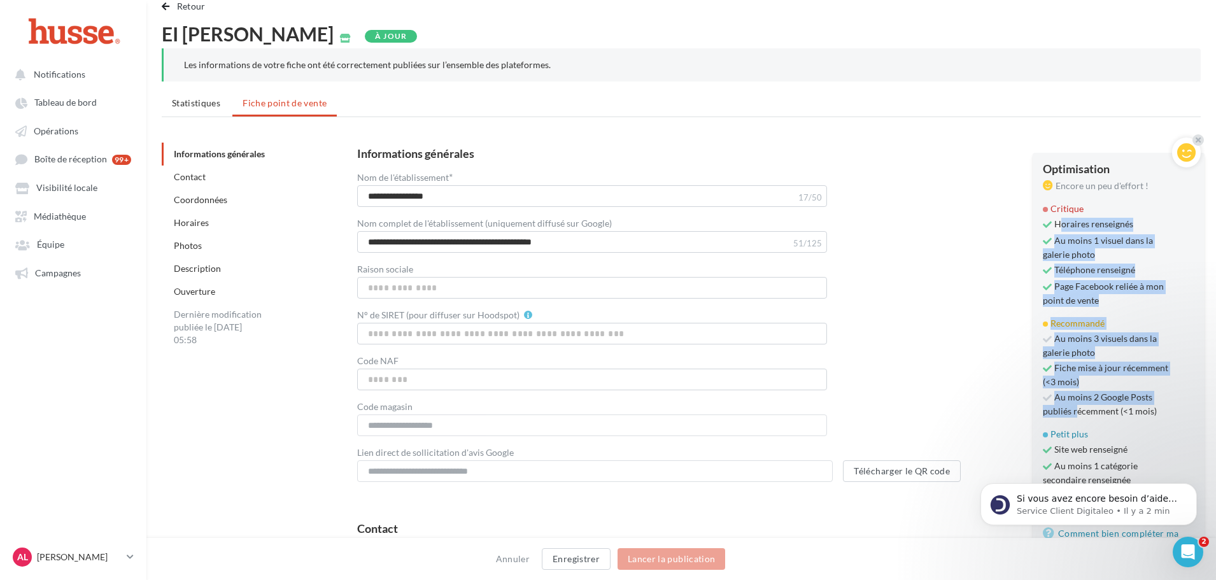
drag, startPoint x: 1063, startPoint y: 219, endPoint x: 1075, endPoint y: 406, distance: 187.5
click at [1075, 406] on div "Optimisation Encore un peu d'effort ! Critique Horaires renseignés Au moins 1 v…" at bounding box center [1119, 357] width 172 height 409
click at [1077, 389] on ul "Au moins 3 visuels dans la galerie photo Fiche mise à jour récemment (<3 mois) …" at bounding box center [1119, 374] width 152 height 85
drag, startPoint x: 1055, startPoint y: 220, endPoint x: 1106, endPoint y: 404, distance: 190.9
click at [1106, 404] on div "Optimisation Encore un peu d'effort ! Critique Horaires renseignés Au moins 1 v…" at bounding box center [1119, 357] width 172 height 409
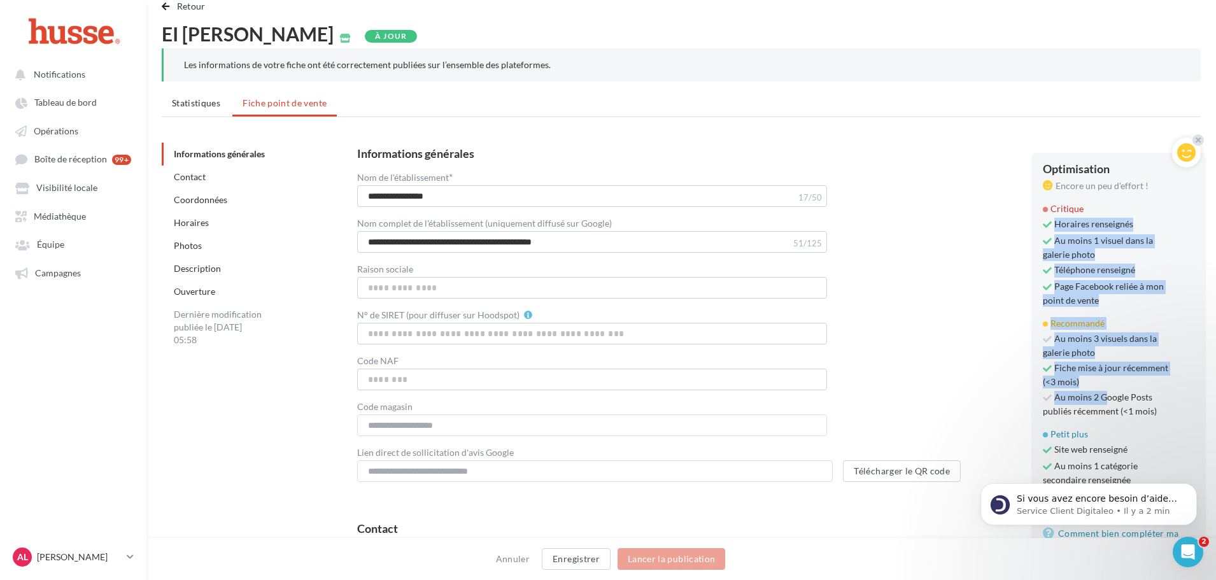
click at [1106, 400] on span "Au moins 2 Google Posts publiés récemment (<1 mois)" at bounding box center [1107, 404] width 129 height 27
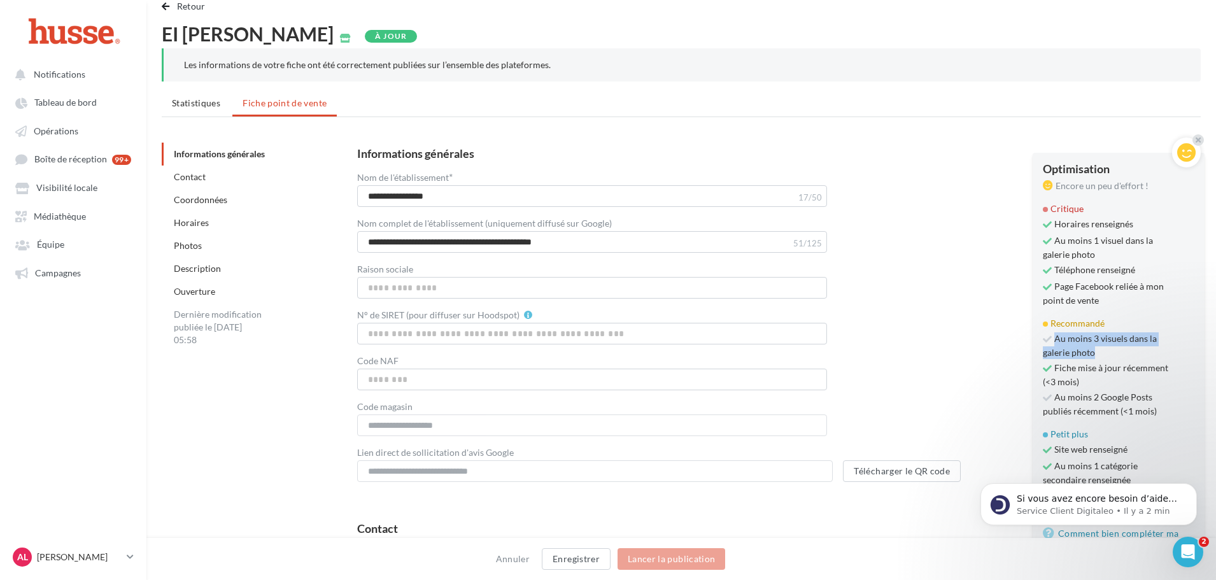
drag, startPoint x: 1055, startPoint y: 339, endPoint x: 1094, endPoint y: 351, distance: 40.1
click at [1094, 351] on span "Au moins 3 visuels dans la galerie photo" at bounding box center [1107, 345] width 129 height 27
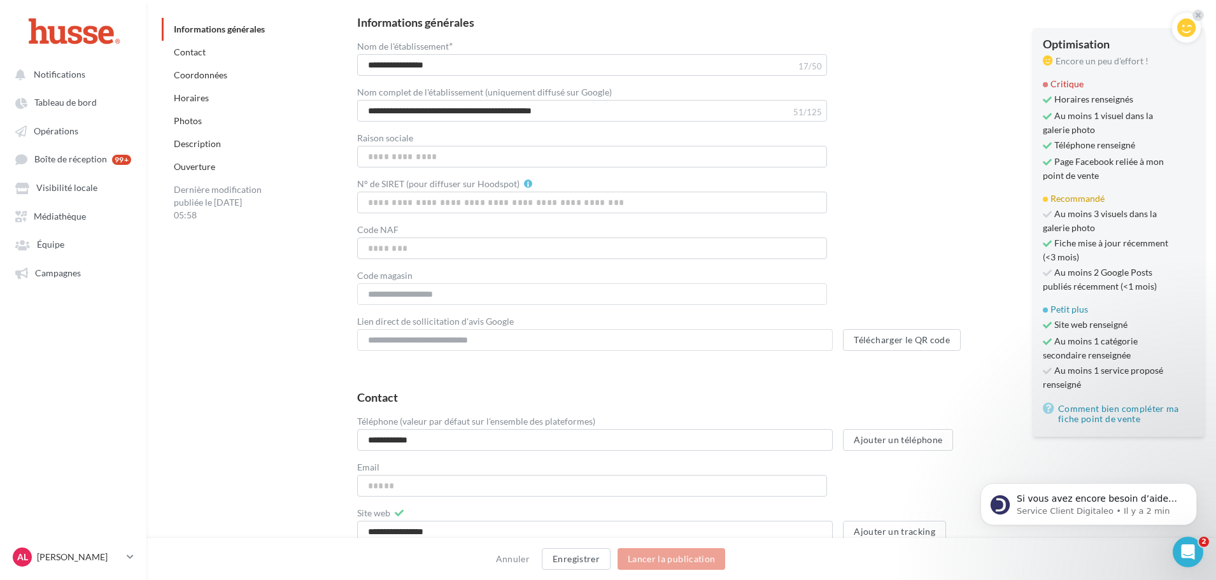
scroll to position [213, 0]
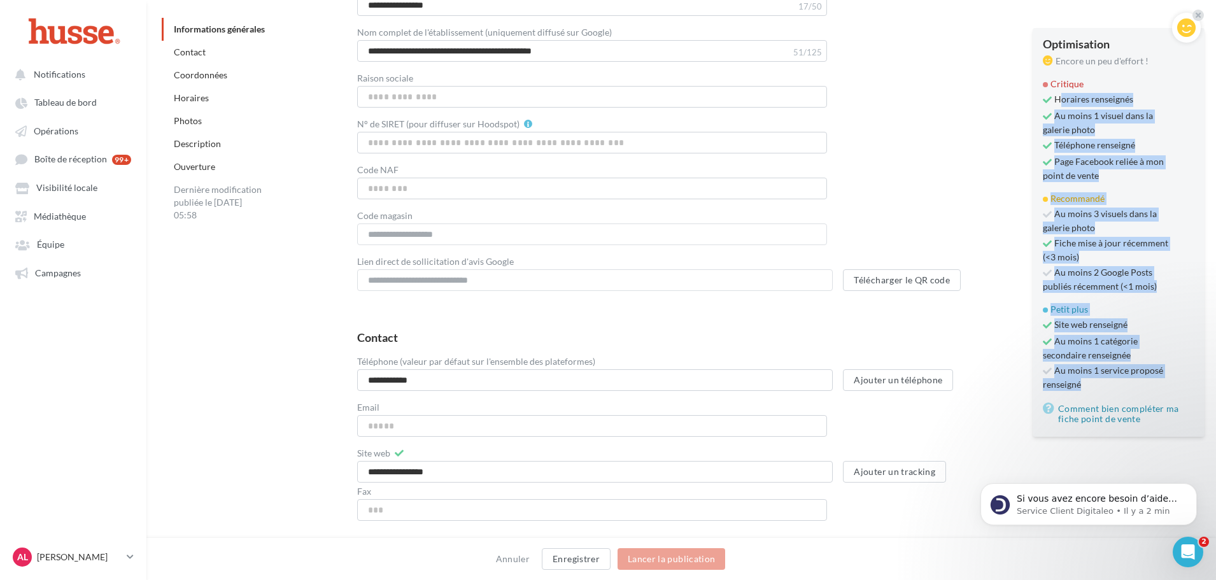
drag, startPoint x: 1059, startPoint y: 97, endPoint x: 1118, endPoint y: 385, distance: 293.8
click at [1118, 385] on div "Optimisation Encore un peu d'effort ! Critique Horaires renseignés Au moins 1 v…" at bounding box center [1119, 232] width 172 height 409
click at [1118, 385] on span "Au moins 1 service proposé renseigné" at bounding box center [1107, 377] width 129 height 27
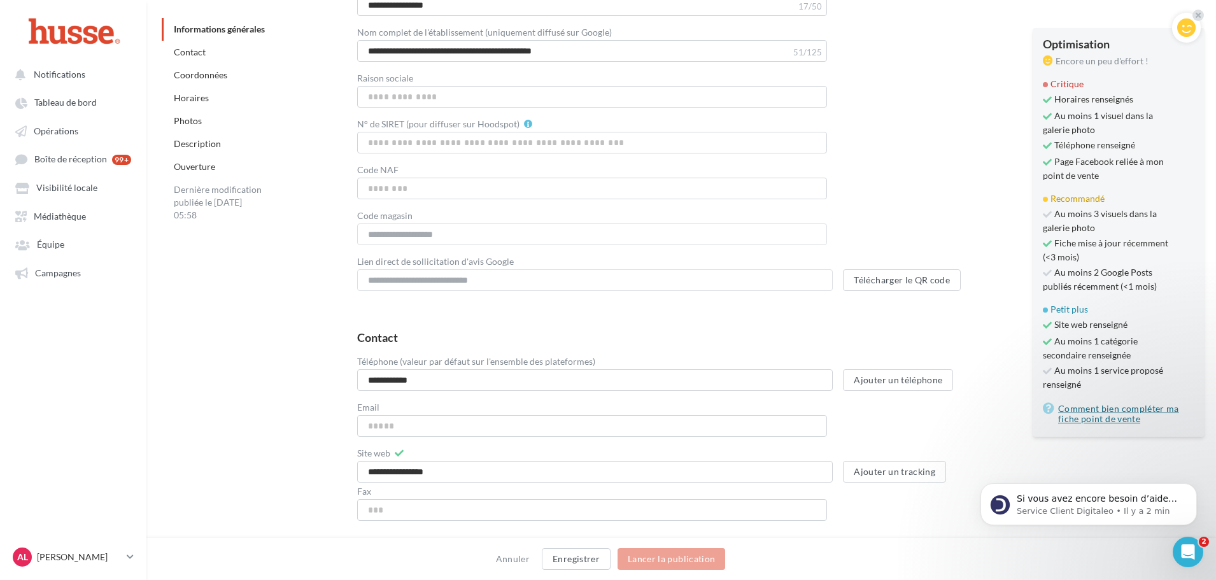
click at [1097, 413] on link "Comment bien compléter ma fiche point de vente" at bounding box center [1119, 413] width 152 height 25
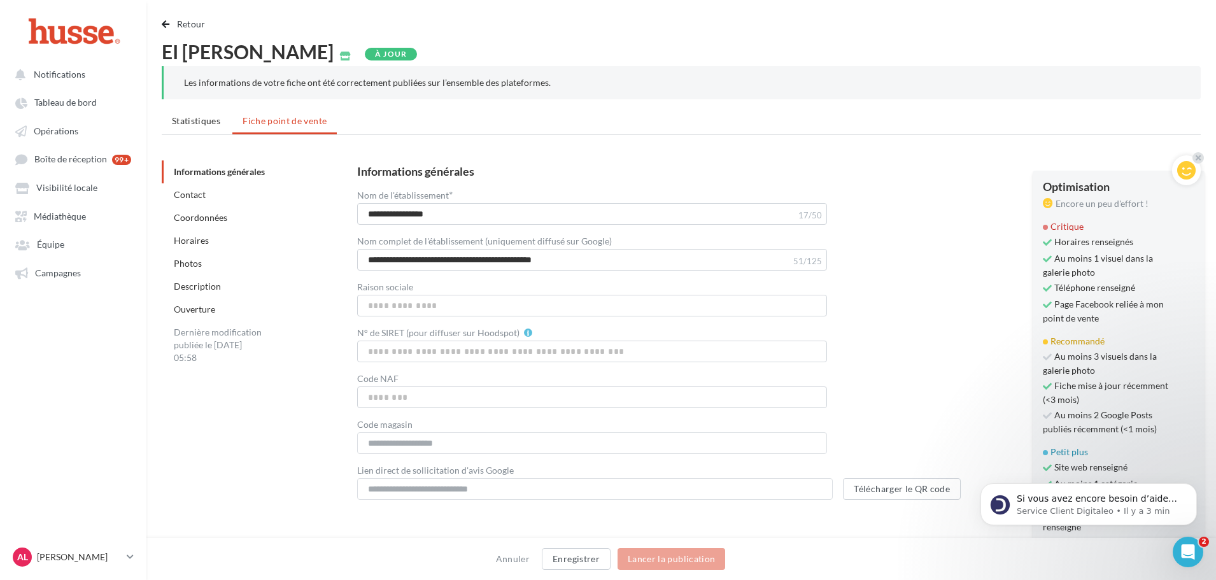
scroll to position [0, 0]
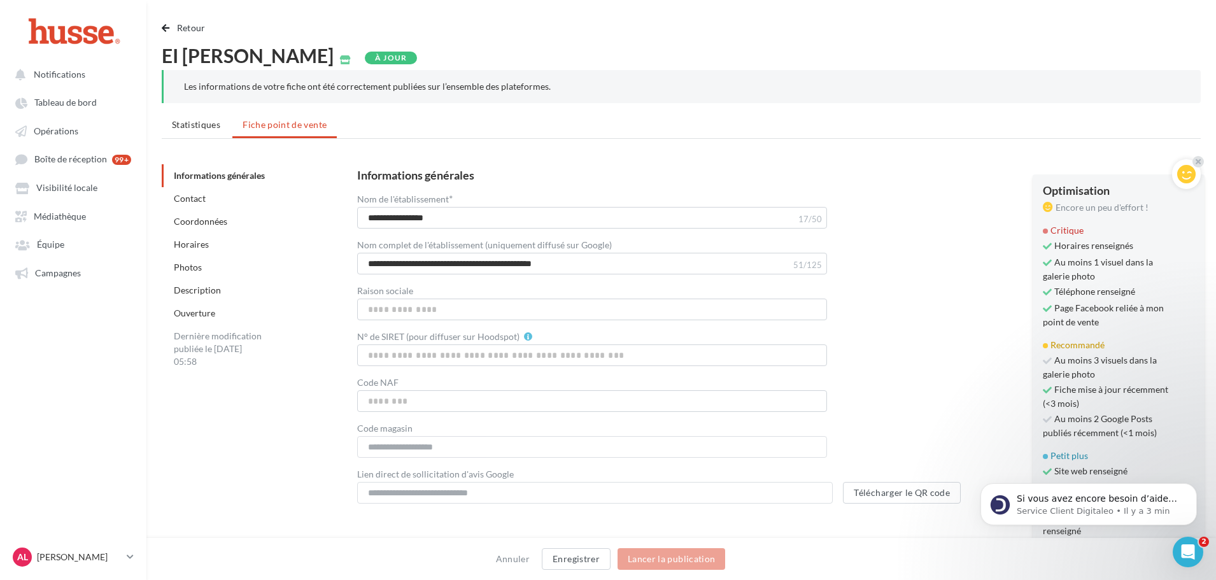
click at [158, 10] on html "Notifications Tableau de bord Opérations Équipe" at bounding box center [608, 290] width 1216 height 580
click at [172, 32] on button "Retour" at bounding box center [186, 27] width 49 height 15
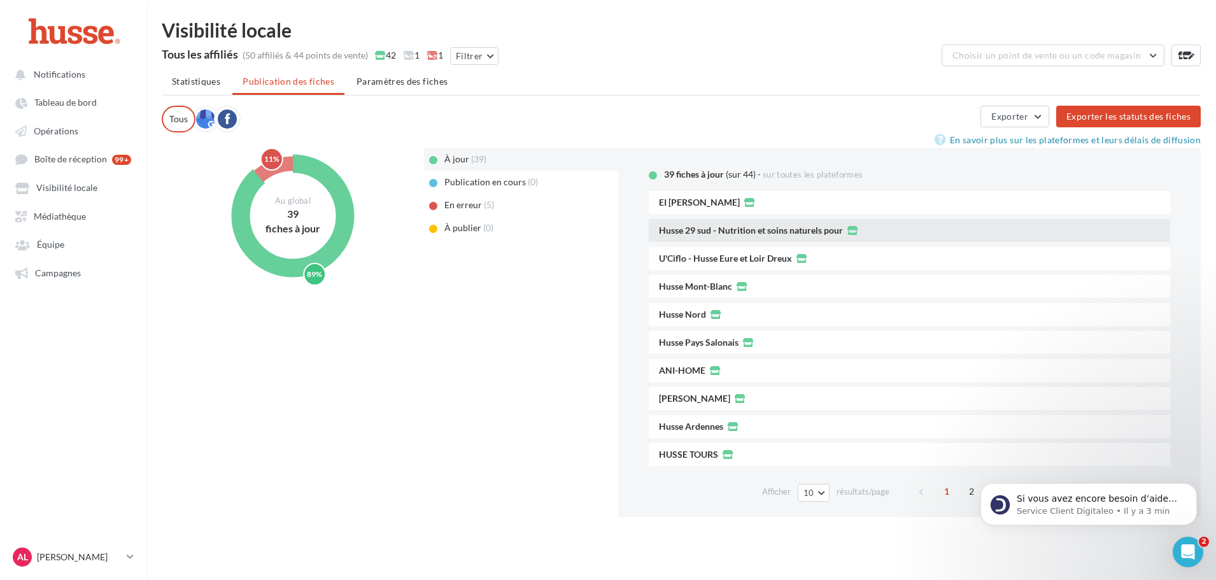
click at [717, 236] on div "Husse 29 sud - Nutrition et soins naturels pour" at bounding box center [909, 230] width 501 height 13
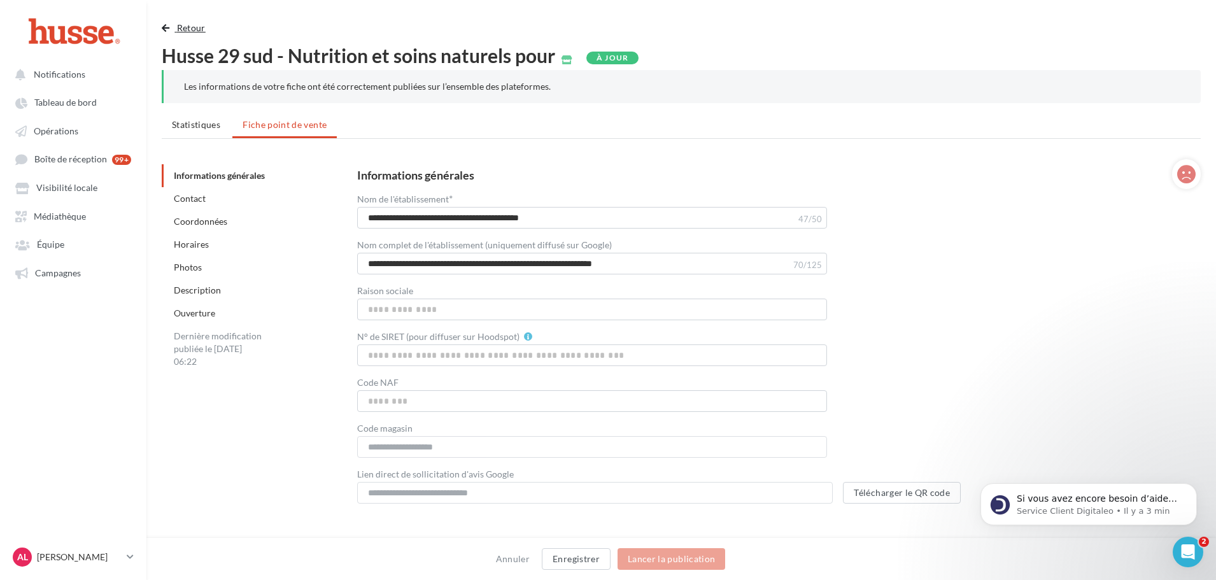
click at [169, 29] on span "button" at bounding box center [166, 28] width 8 height 9
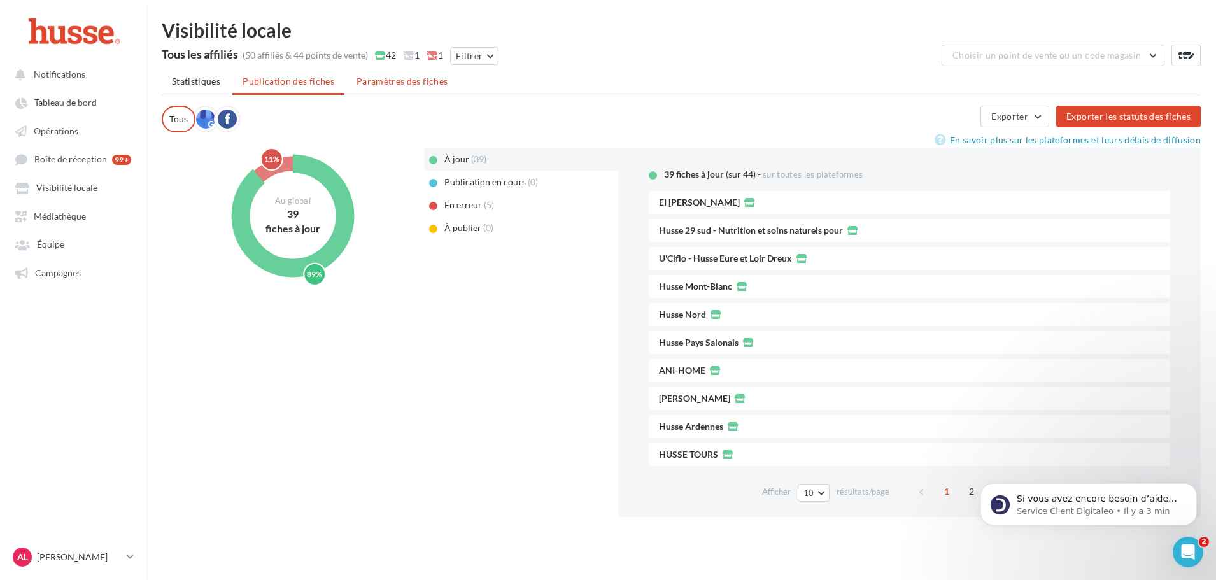
click at [388, 87] on li "Paramètres des fiches" at bounding box center [401, 81] width 111 height 23
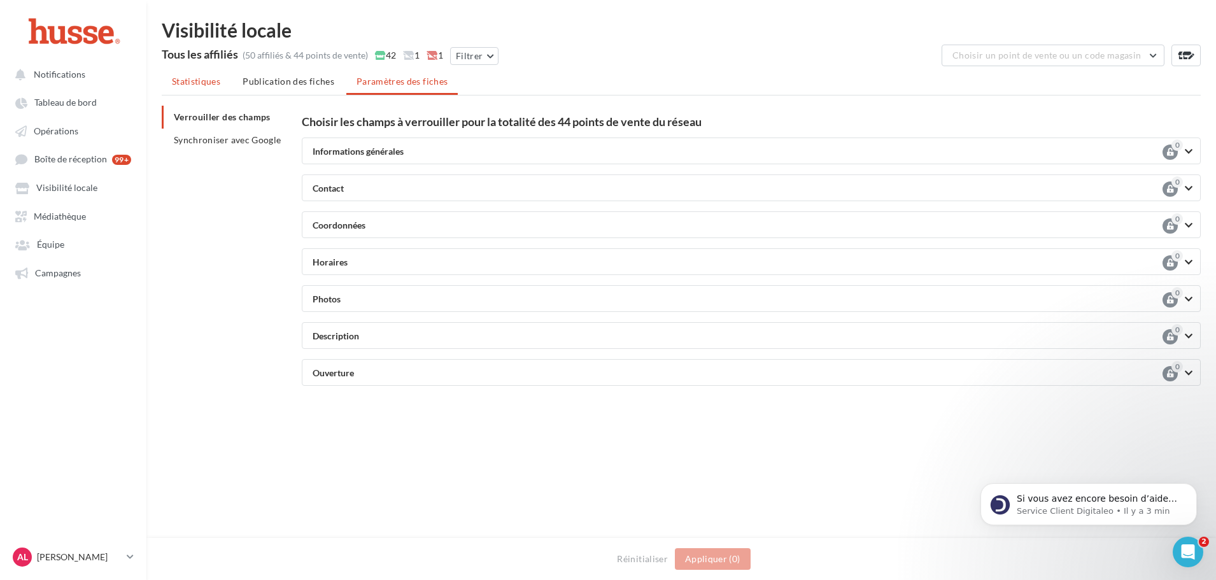
click at [189, 83] on span "Statistiques" at bounding box center [196, 81] width 48 height 11
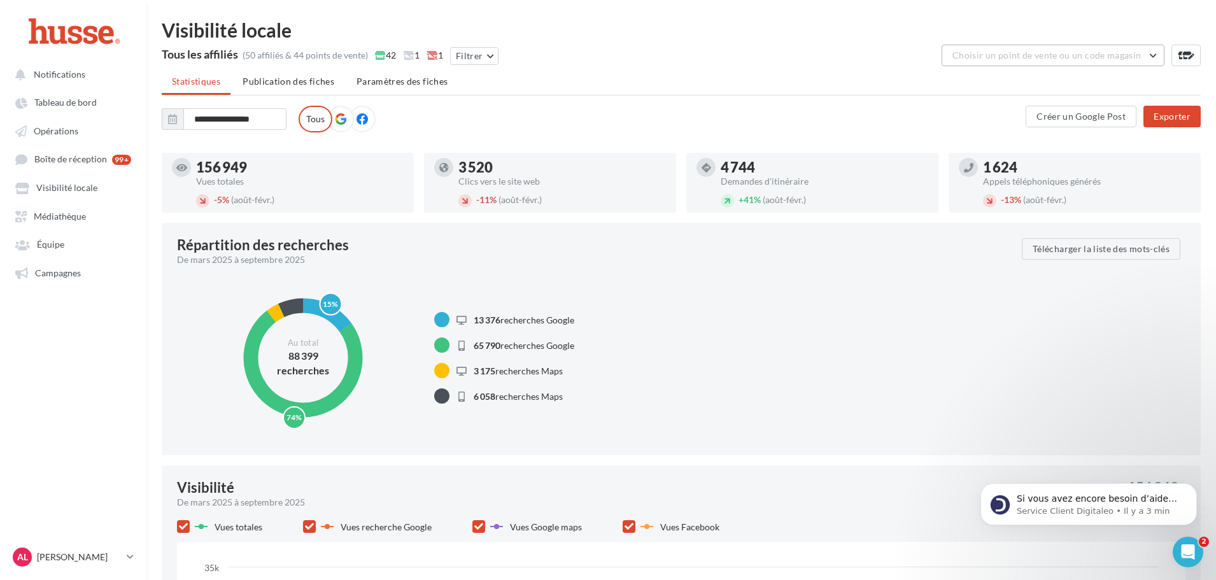
click at [1001, 61] on button "Choisir un point de vente ou un code magasin" at bounding box center [1053, 56] width 223 height 22
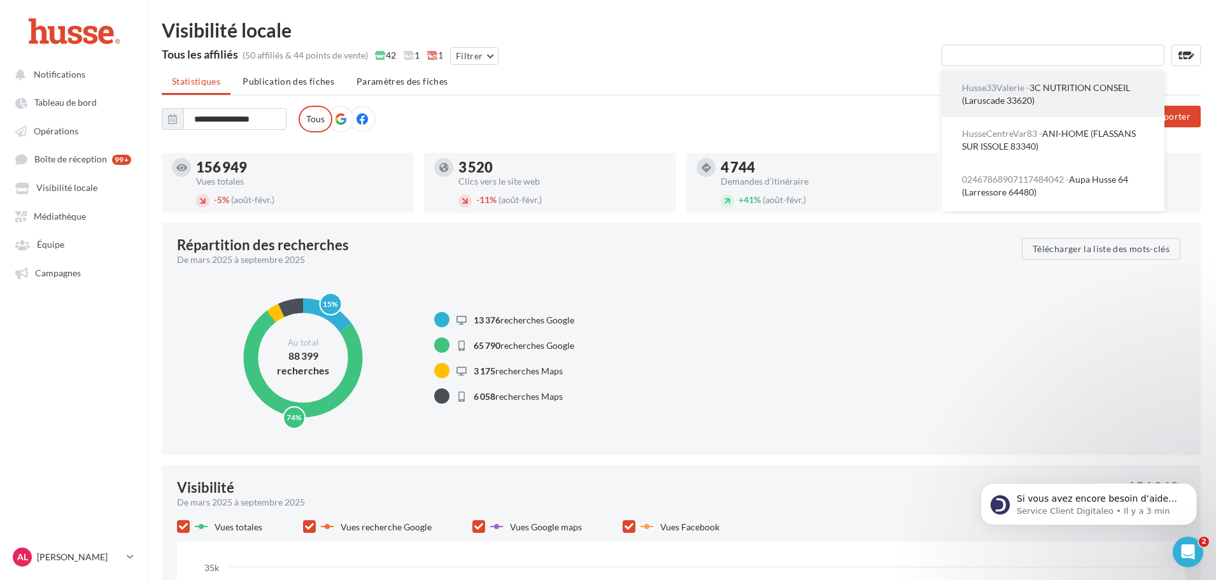
click at [989, 102] on span "Husse33Valerie - 3C NUTRITION CONSEIL (Laruscade 33620)" at bounding box center [1046, 94] width 168 height 24
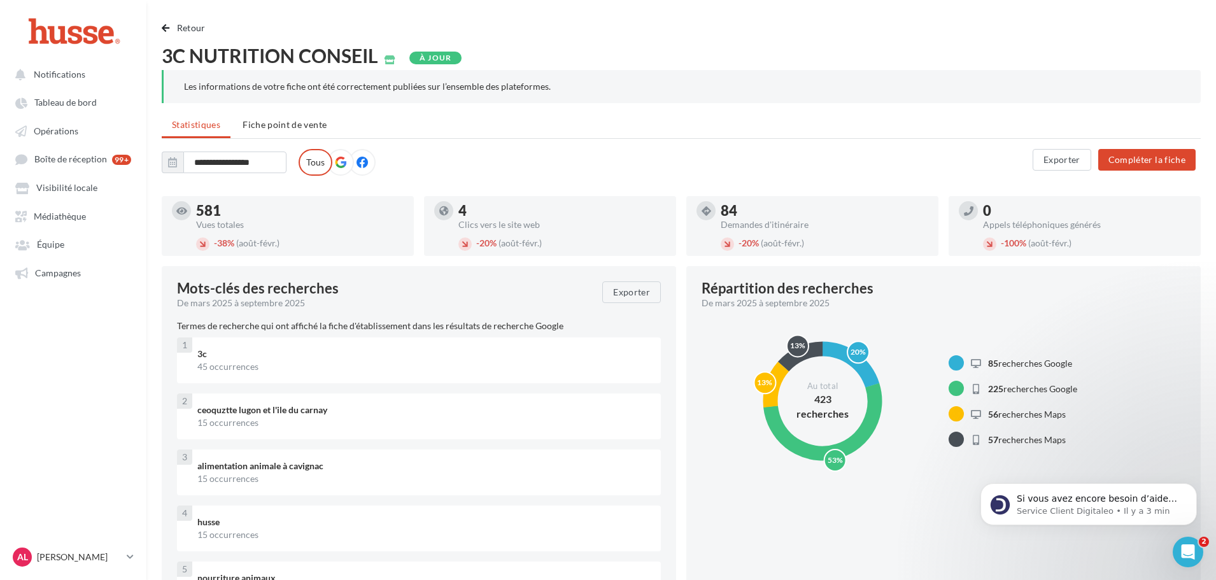
click at [199, 222] on div "Vues totales" at bounding box center [300, 224] width 208 height 9
click at [180, 20] on button "Retour" at bounding box center [186, 27] width 49 height 15
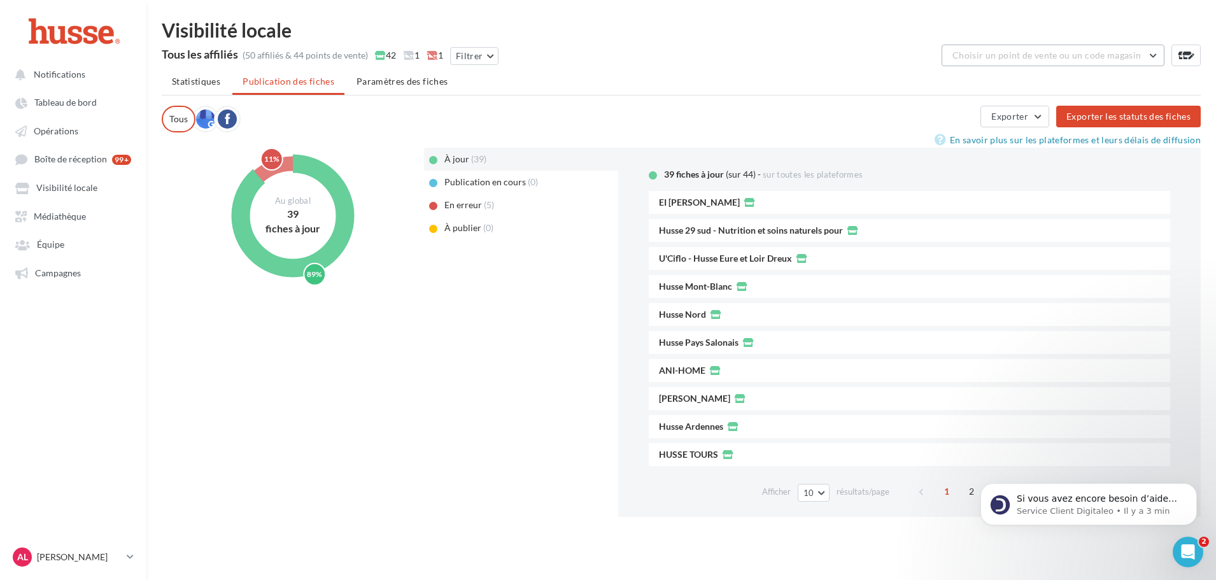
click at [1043, 60] on span "Choisir un point de vente ou un code magasin" at bounding box center [1046, 55] width 188 height 11
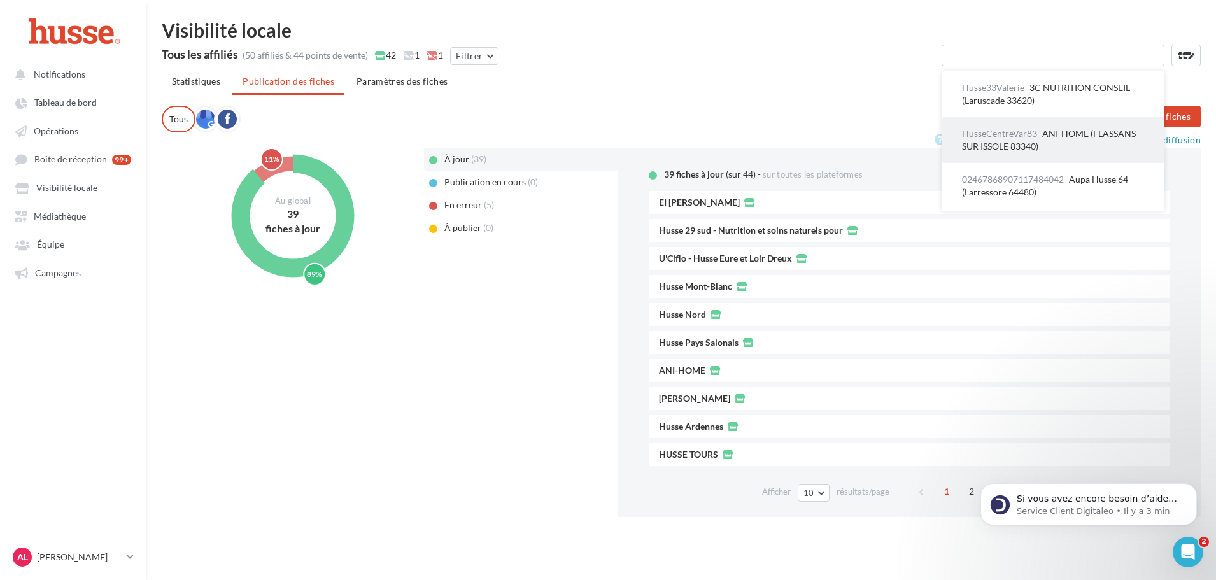
click at [992, 152] on button "HusseCentreVar83 - ANI-HOME (FLASSANS SUR ISSOLE 83340)" at bounding box center [1053, 140] width 223 height 46
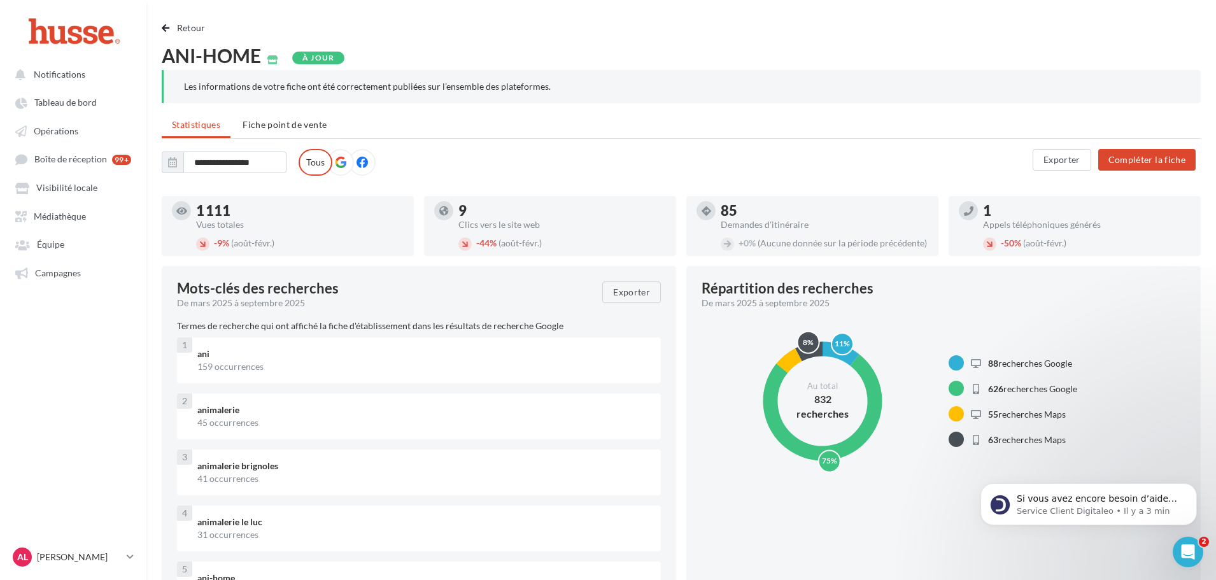
drag, startPoint x: 203, startPoint y: 206, endPoint x: 260, endPoint y: 214, distance: 57.3
click at [258, 211] on div "1 111" at bounding box center [300, 211] width 208 height 14
click at [272, 236] on div "1 111 Vues totales - 9% (août-févr.)" at bounding box center [300, 226] width 208 height 50
click at [181, 31] on span "Retour" at bounding box center [191, 27] width 29 height 11
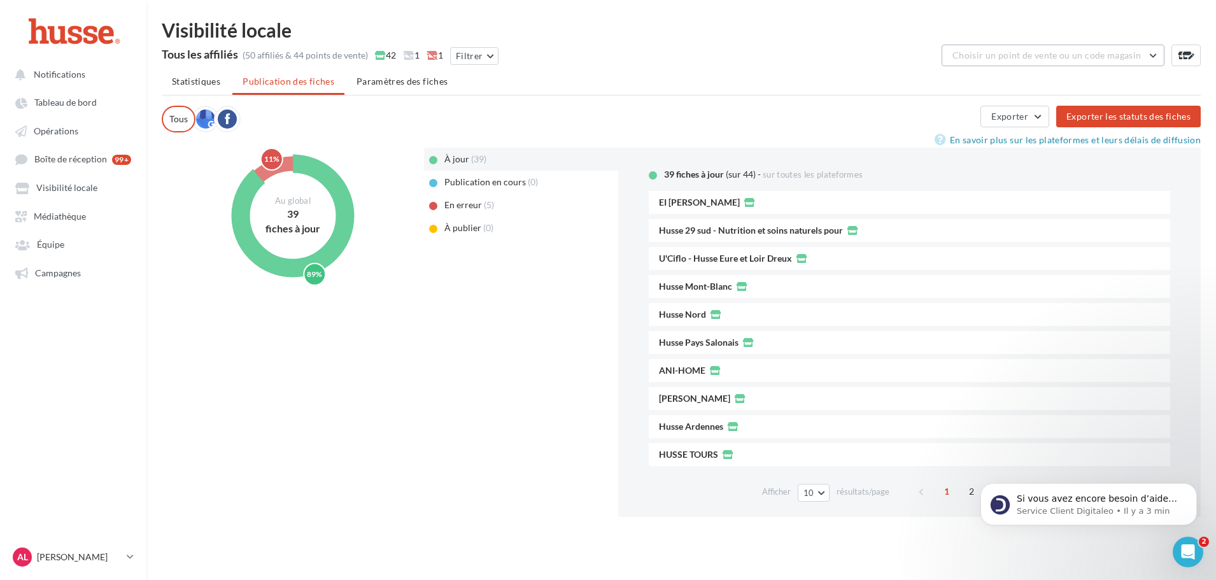
click at [1012, 58] on span "Choisir un point de vente ou un code magasin" at bounding box center [1046, 55] width 188 height 11
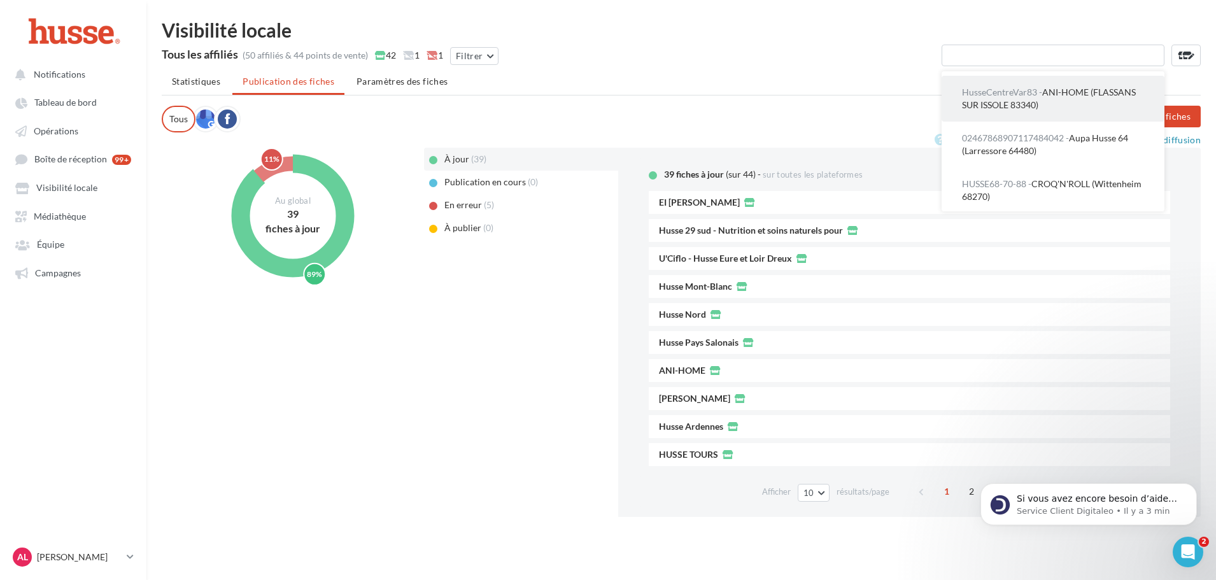
scroll to position [64, 0]
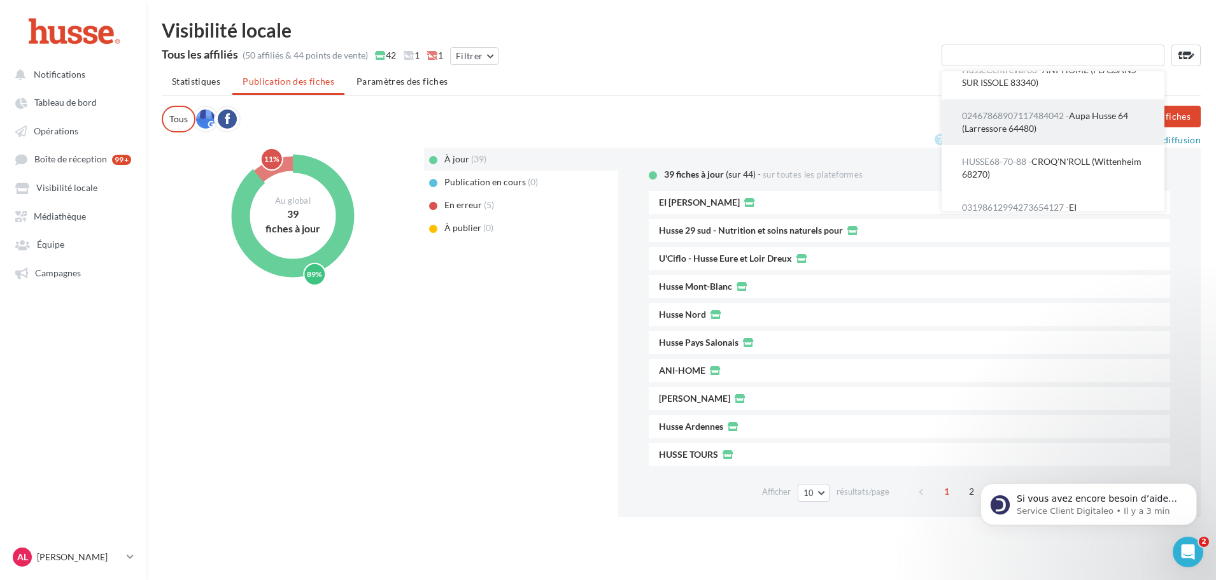
click at [1002, 130] on span "02467868907117484042 - Aupa Husse 64 (Larressore 64480)" at bounding box center [1045, 122] width 166 height 24
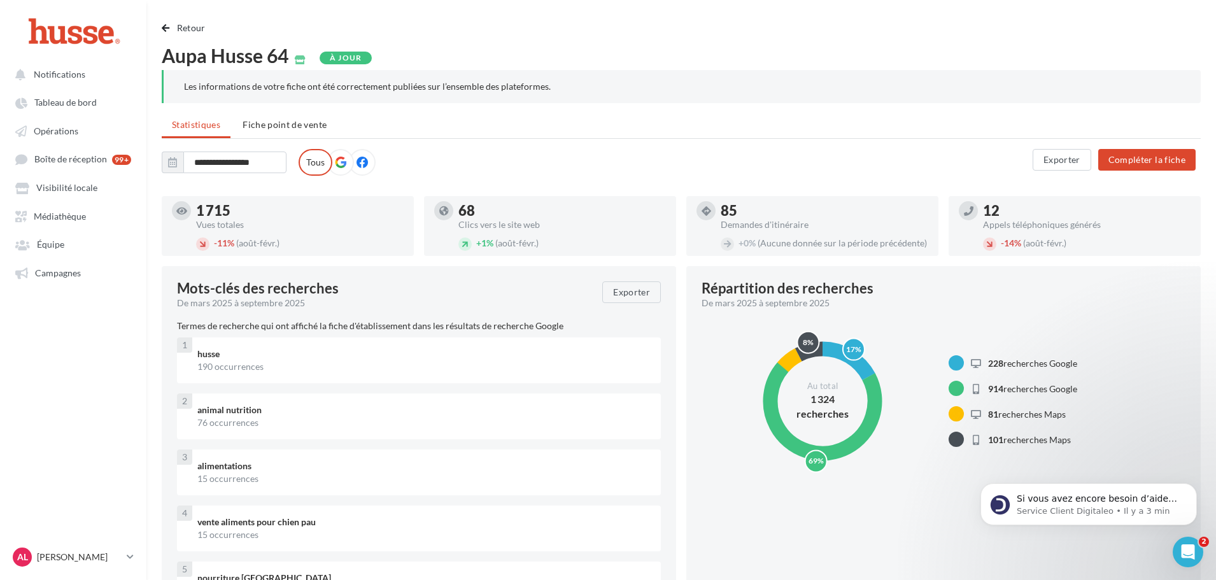
click at [218, 211] on div "1 715" at bounding box center [300, 211] width 208 height 14
click at [514, 211] on div "68" at bounding box center [562, 211] width 208 height 14
click at [187, 26] on span "Retour" at bounding box center [191, 27] width 29 height 11
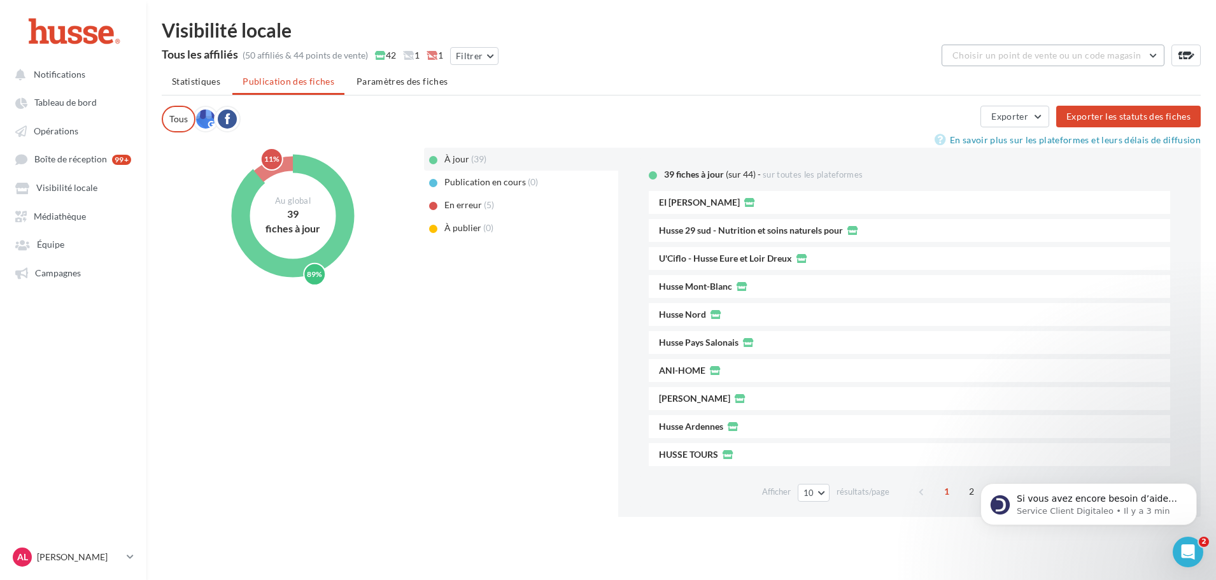
click at [944, 58] on button "Choisir un point de vente ou un code magasin" at bounding box center [1053, 56] width 223 height 22
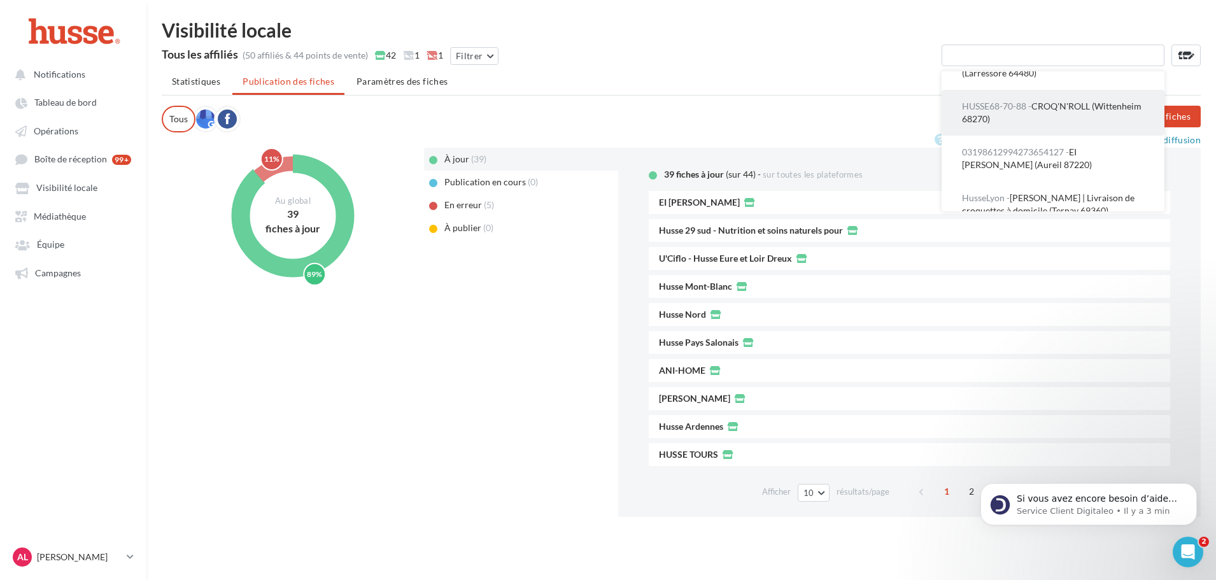
scroll to position [127, 0]
click at [1000, 114] on span "HUSSE68-70-88 - CROQ'N'ROLL (Wittenheim 68270)" at bounding box center [1052, 104] width 180 height 24
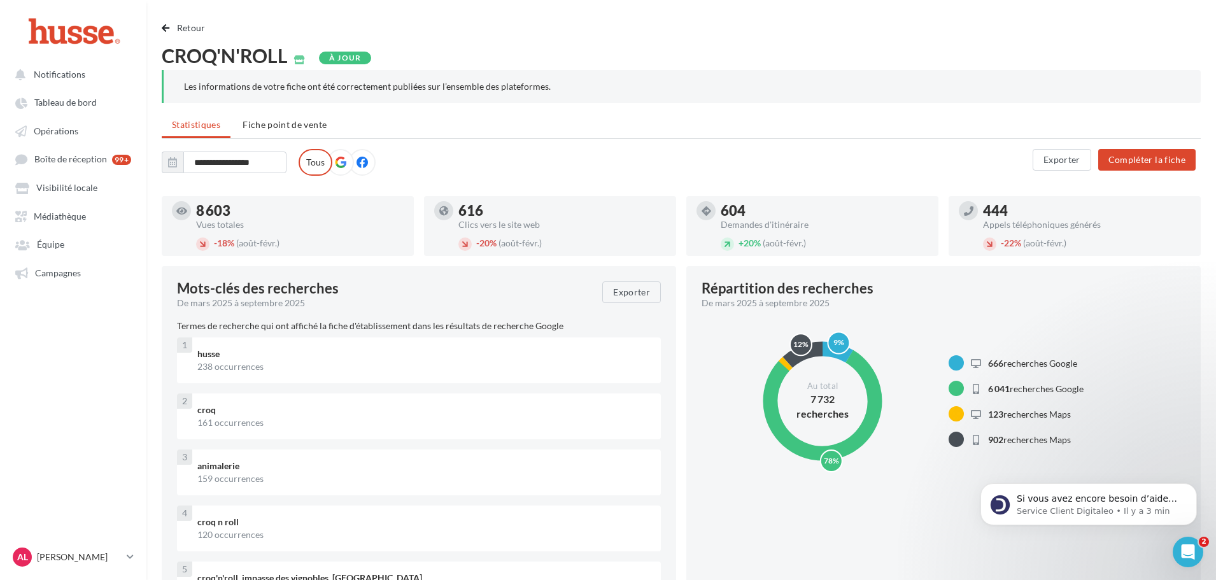
drag, startPoint x: 203, startPoint y: 214, endPoint x: 1052, endPoint y: 236, distance: 849.5
click at [1052, 236] on div "8 603 Vues totales - 18% (août-févr.) 616 Clics vers le site web - 20% (août-fé…" at bounding box center [686, 231] width 1049 height 70
click at [1054, 236] on div "444 Appels téléphoniques générés - 22% (août-févr.)" at bounding box center [1087, 226] width 208 height 50
click at [259, 130] on li "Fiche point de vente" at bounding box center [284, 124] width 104 height 23
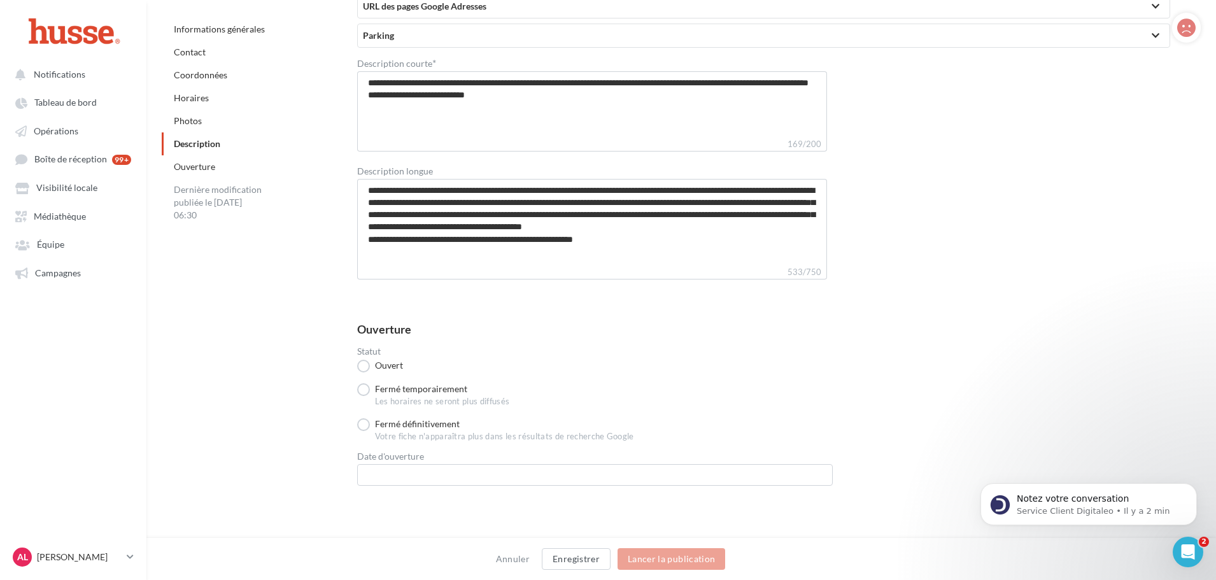
scroll to position [404, 0]
drag, startPoint x: 86, startPoint y: 560, endPoint x: 88, endPoint y: 544, distance: 16.1
click at [86, 560] on p "[PERSON_NAME]" at bounding box center [79, 557] width 85 height 13
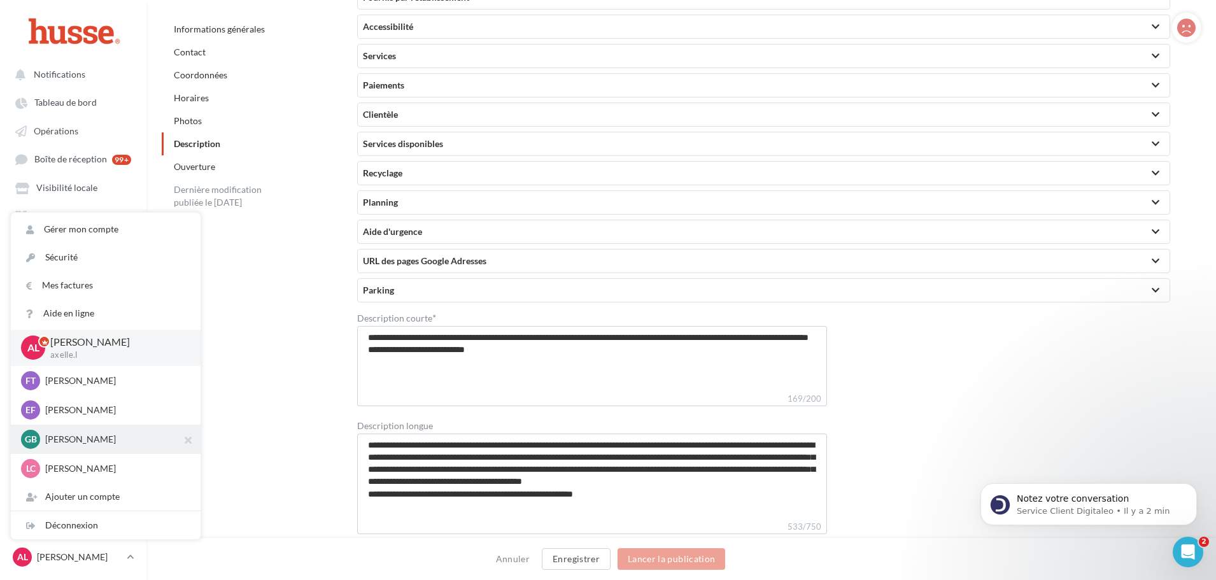
scroll to position [2801, 0]
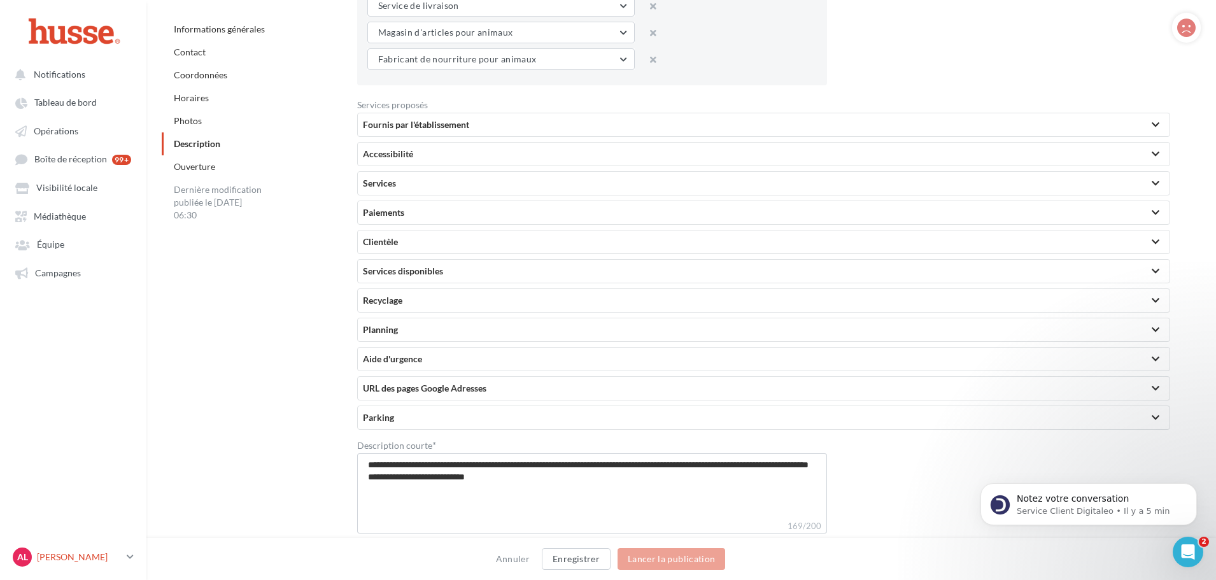
click at [124, 551] on link "AL [PERSON_NAME].l" at bounding box center [73, 557] width 126 height 24
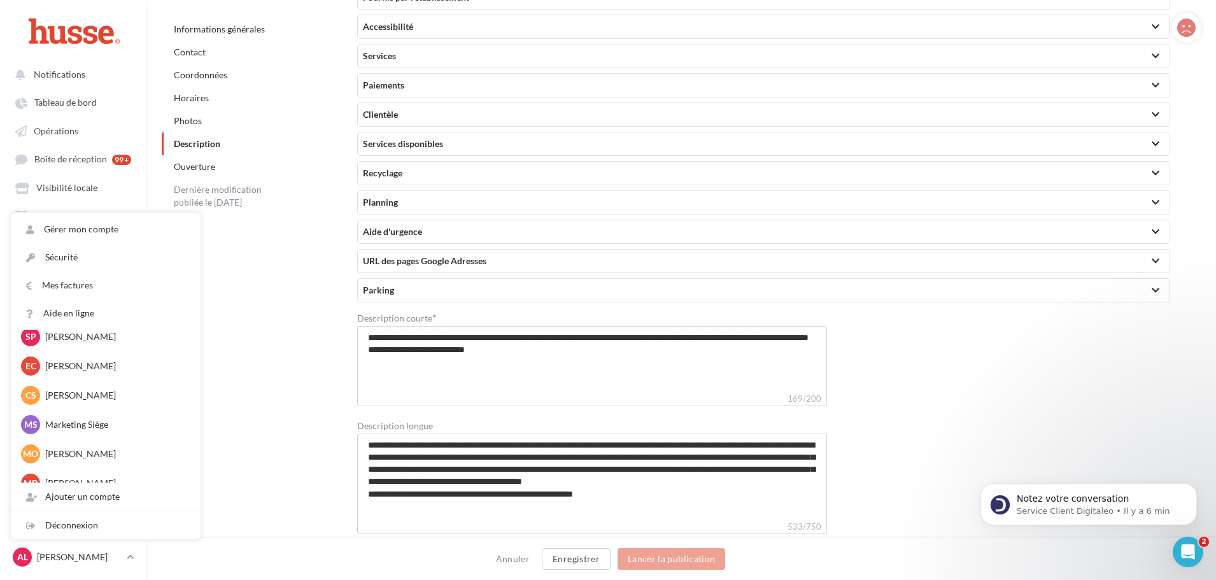
scroll to position [1260, 0]
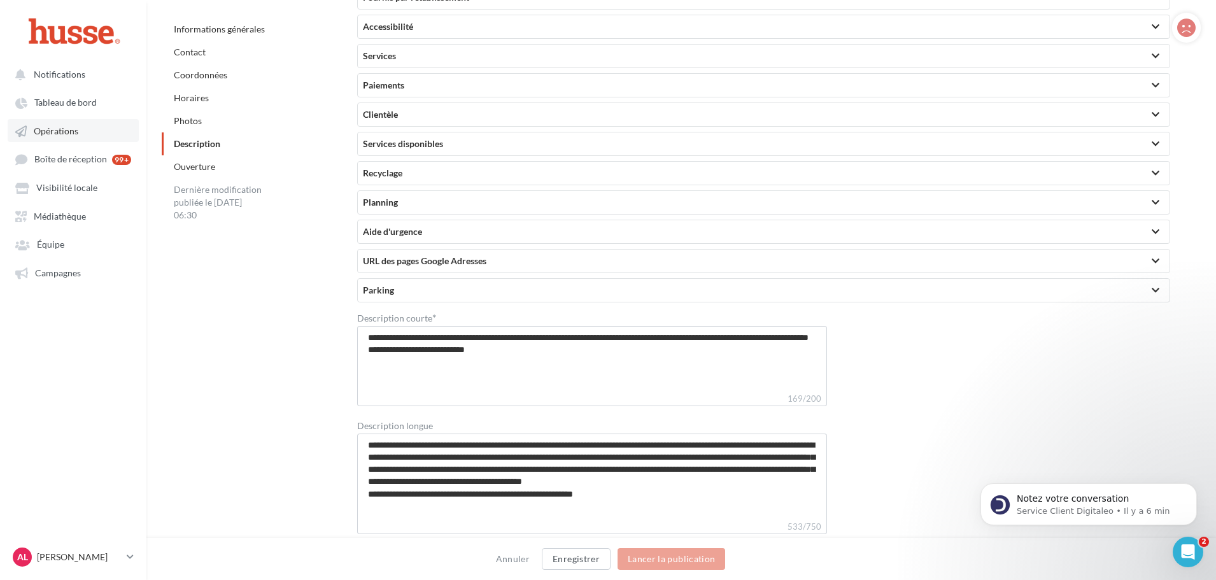
click at [52, 134] on span "Opérations" at bounding box center [56, 130] width 45 height 11
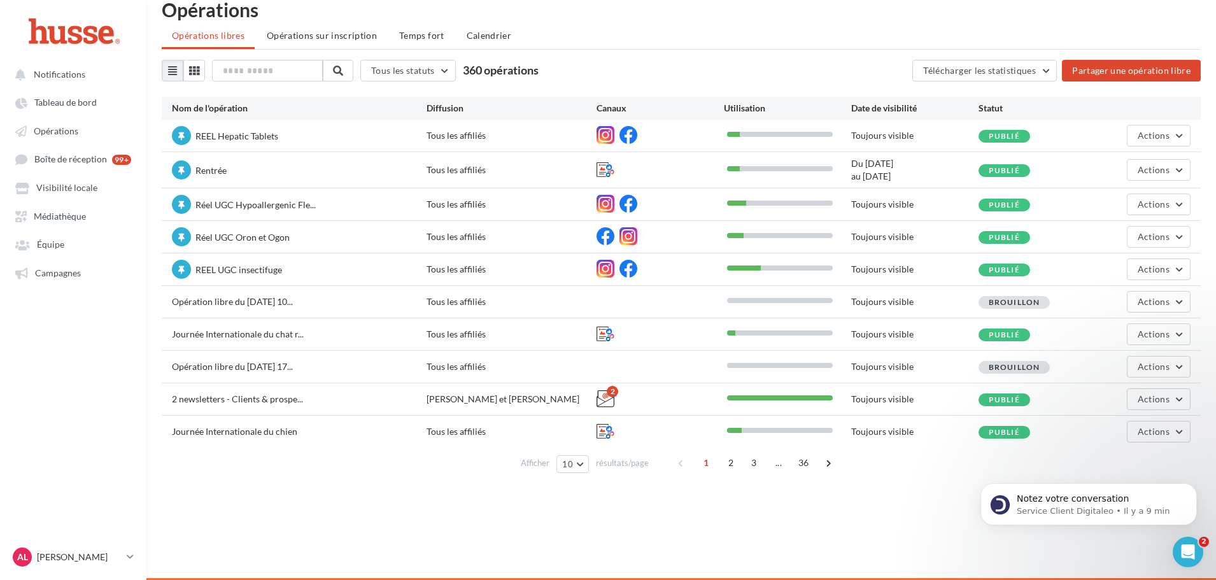
click at [559, 46] on ul "Opérations libres Opérations sur inscription Temps fort Calendrier" at bounding box center [681, 36] width 1039 height 25
click at [128, 558] on icon at bounding box center [130, 556] width 7 height 11
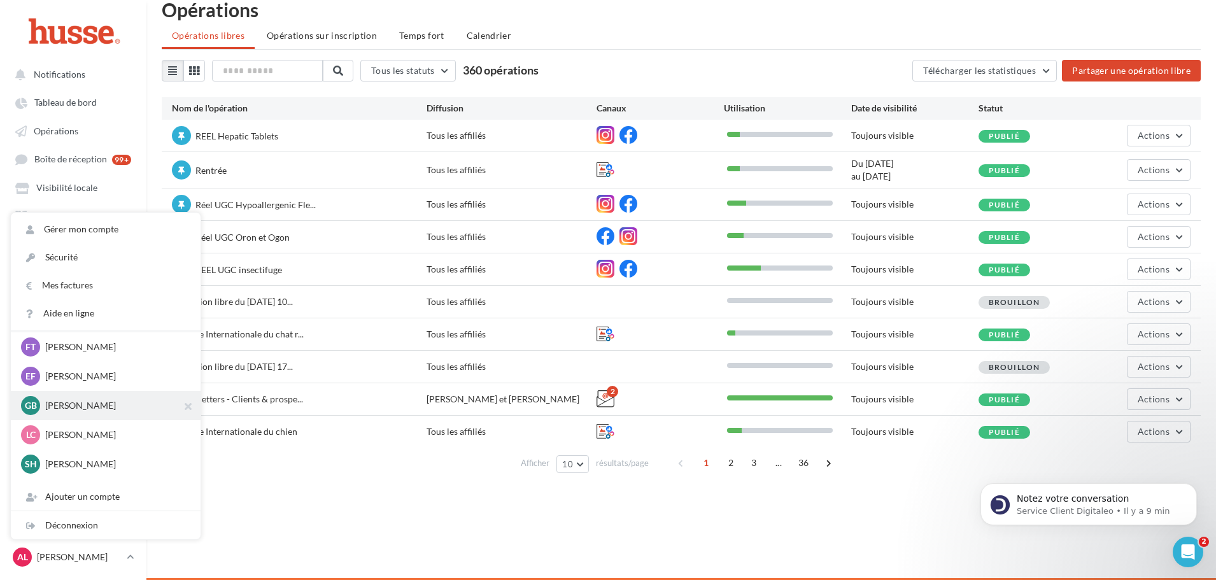
scroll to position [64, 0]
click at [94, 406] on p "[PERSON_NAME]" at bounding box center [115, 405] width 140 height 13
